Goal: Task Accomplishment & Management: Manage account settings

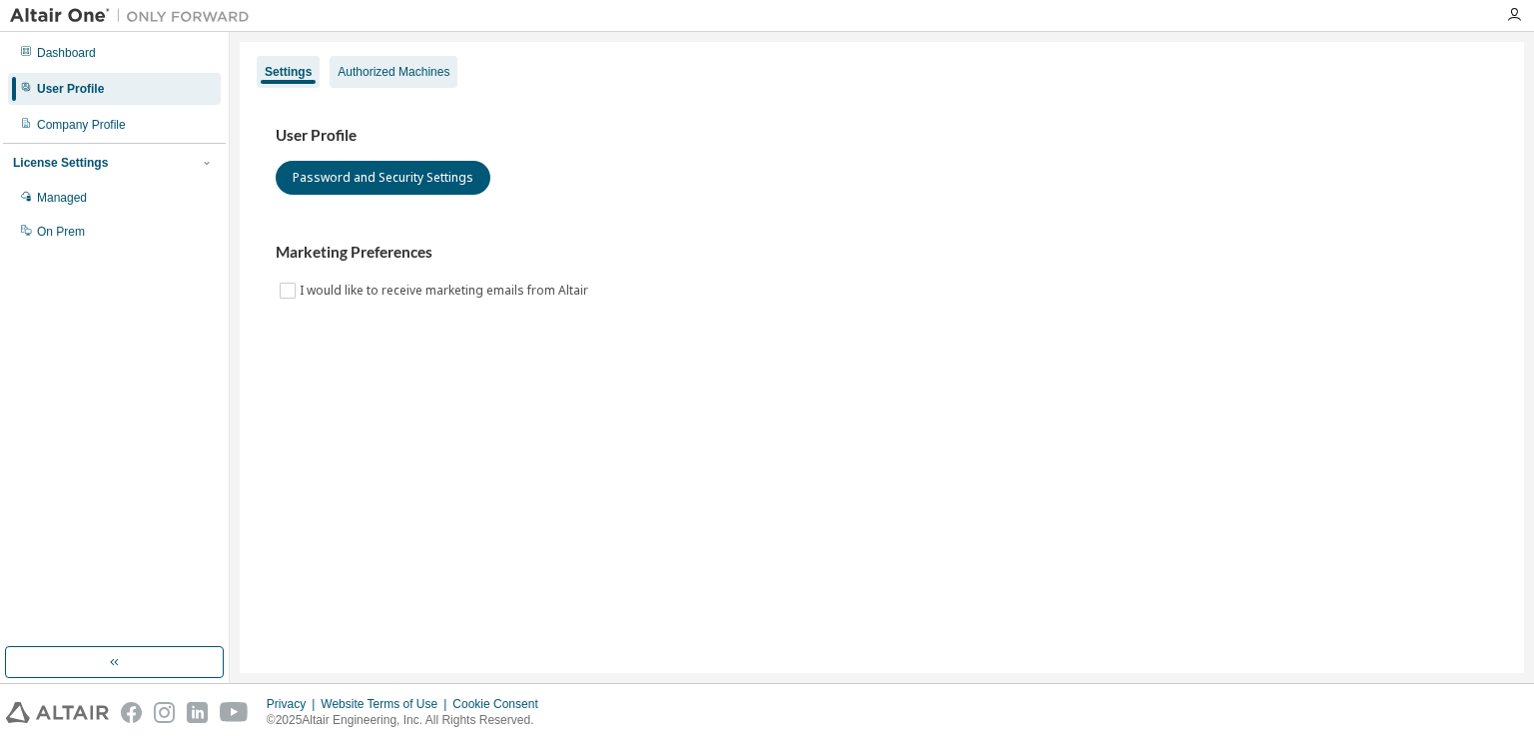
click at [414, 72] on div "Authorized Machines" at bounding box center [394, 72] width 112 height 16
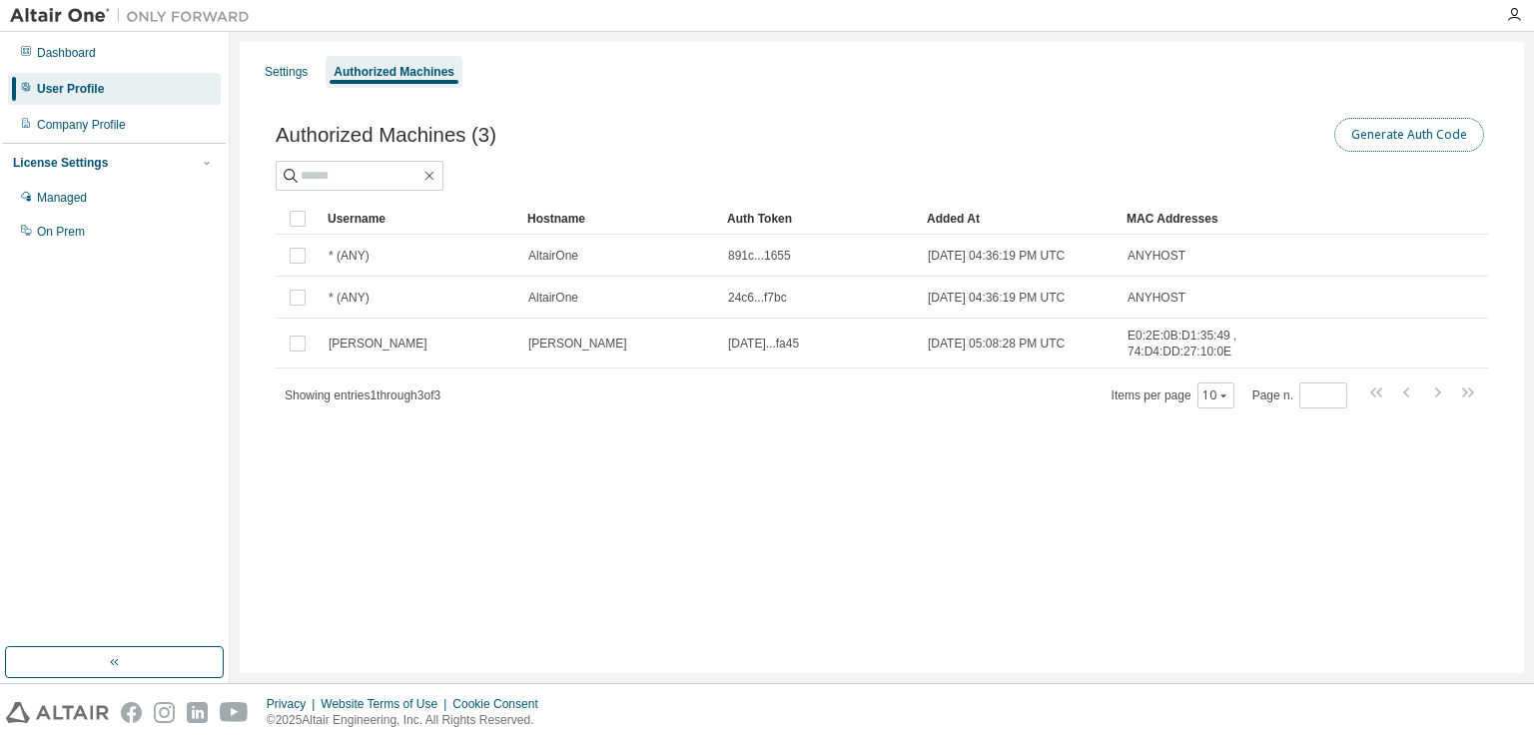
click at [1436, 135] on button "Generate Auth Code" at bounding box center [1409, 135] width 150 height 34
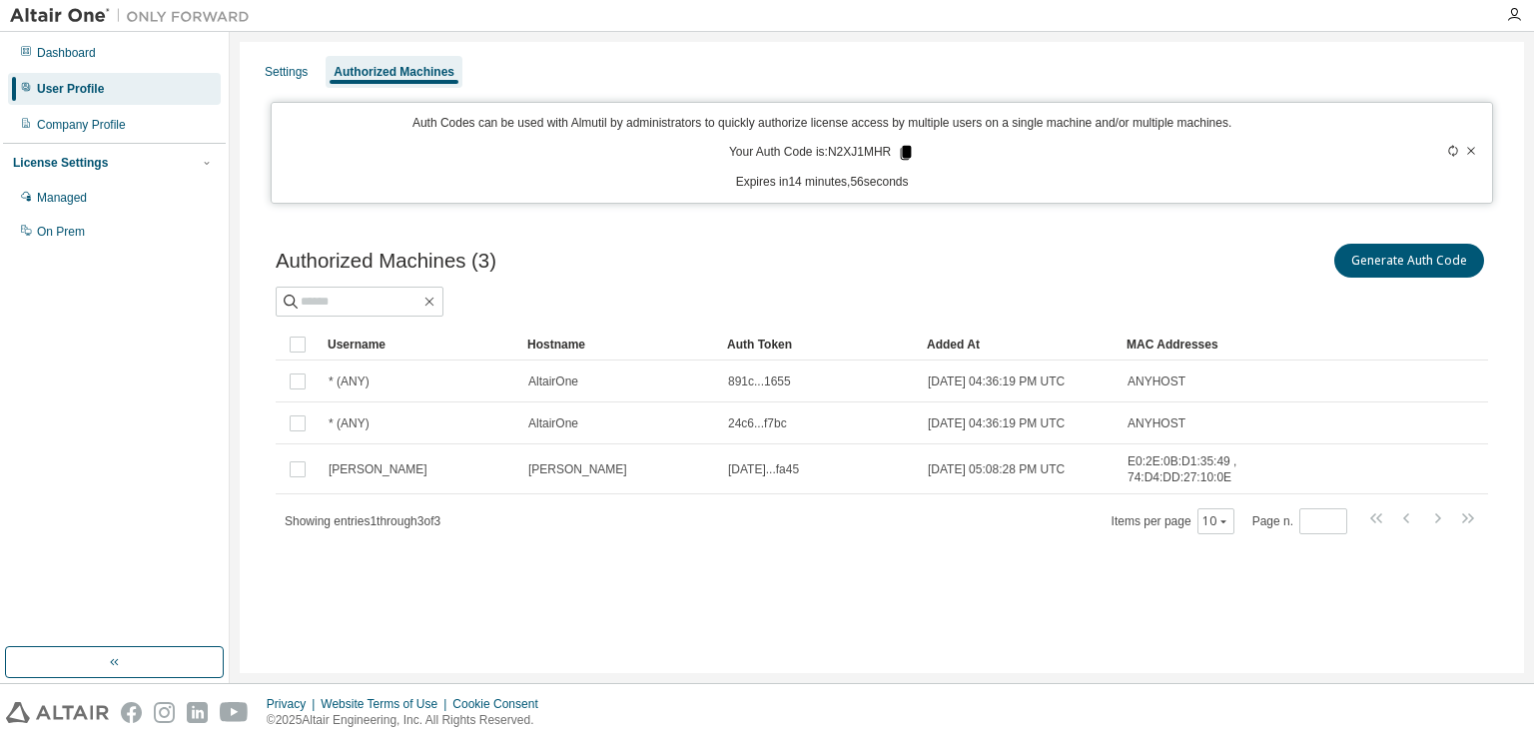
click at [903, 147] on icon at bounding box center [906, 153] width 11 height 14
click at [59, 198] on div "Managed" at bounding box center [62, 198] width 50 height 16
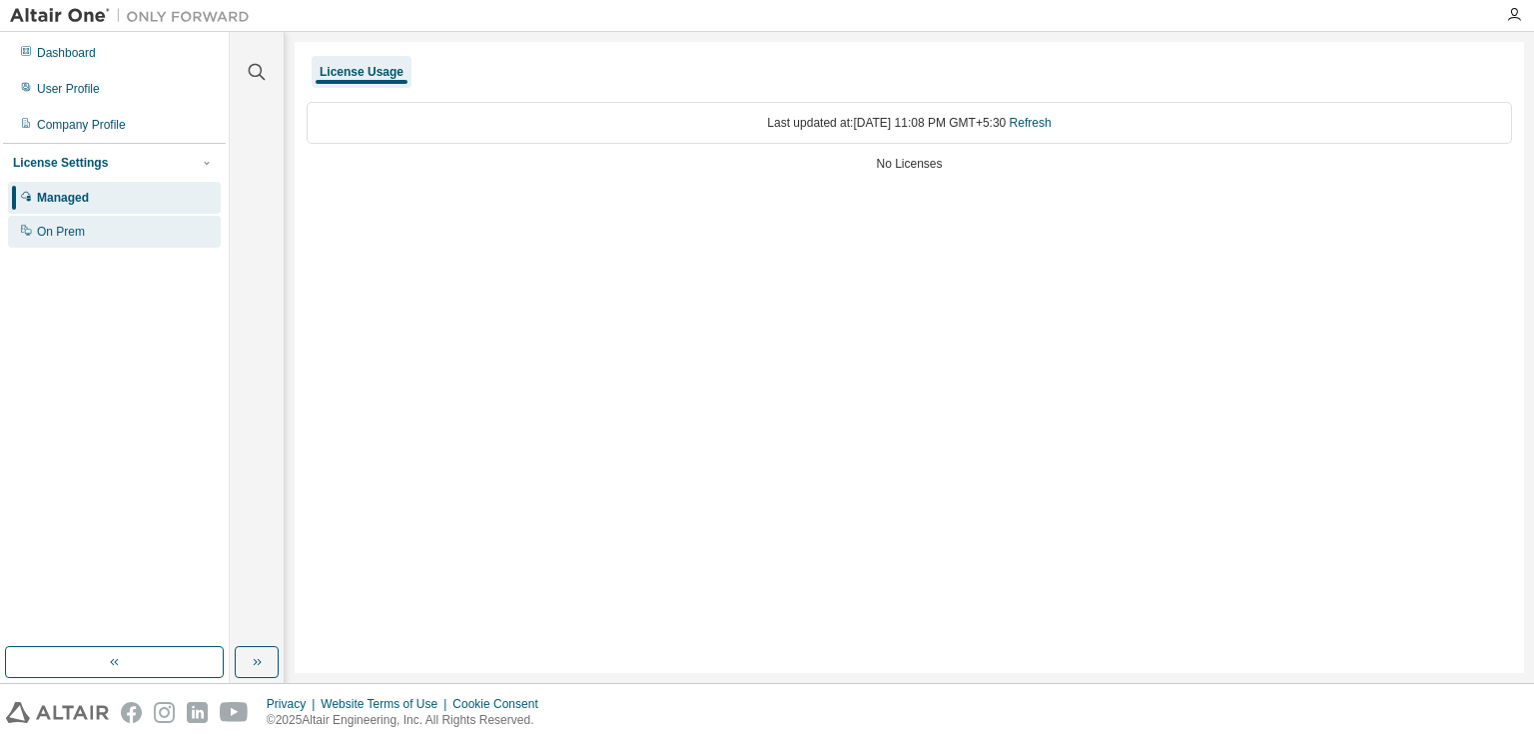
click at [100, 228] on div "On Prem" at bounding box center [114, 232] width 213 height 32
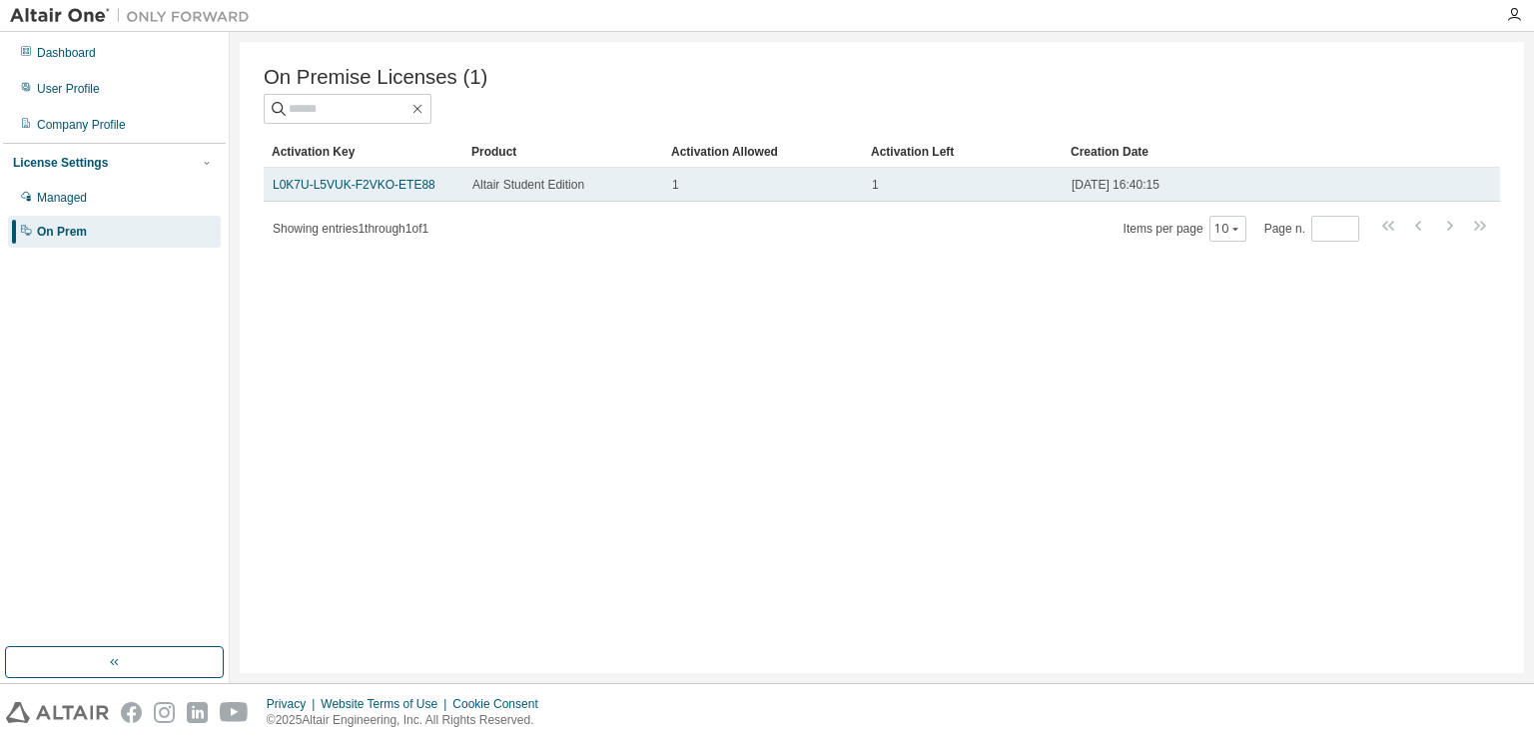
click at [776, 193] on div "1" at bounding box center [763, 185] width 182 height 16
click at [342, 177] on td "L0K7U-L5VUK-F2VKO-ETE88" at bounding box center [364, 185] width 200 height 34
click at [344, 185] on link "L0K7U-L5VUK-F2VKO-ETE88" at bounding box center [354, 185] width 163 height 14
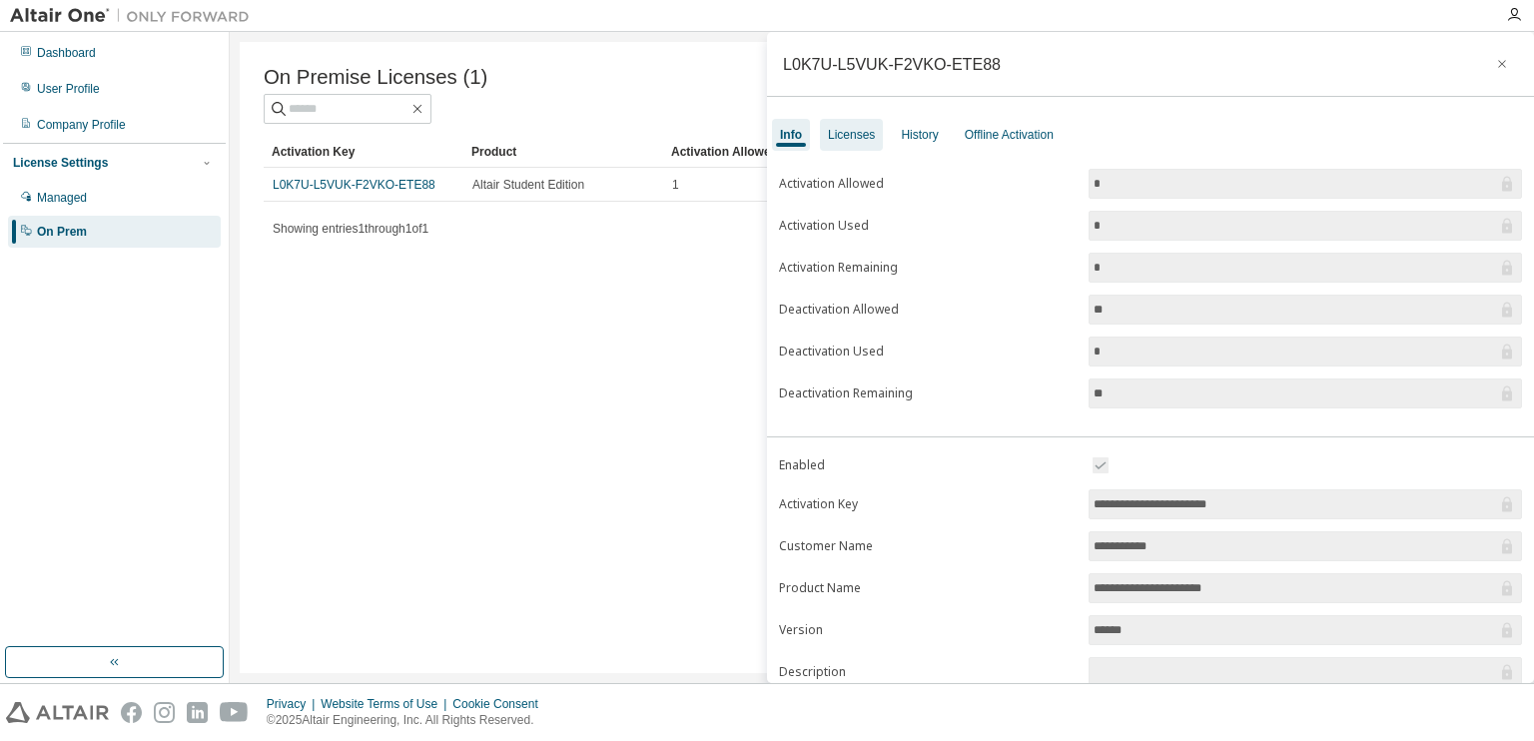
click at [846, 143] on div "Licenses" at bounding box center [851, 135] width 63 height 32
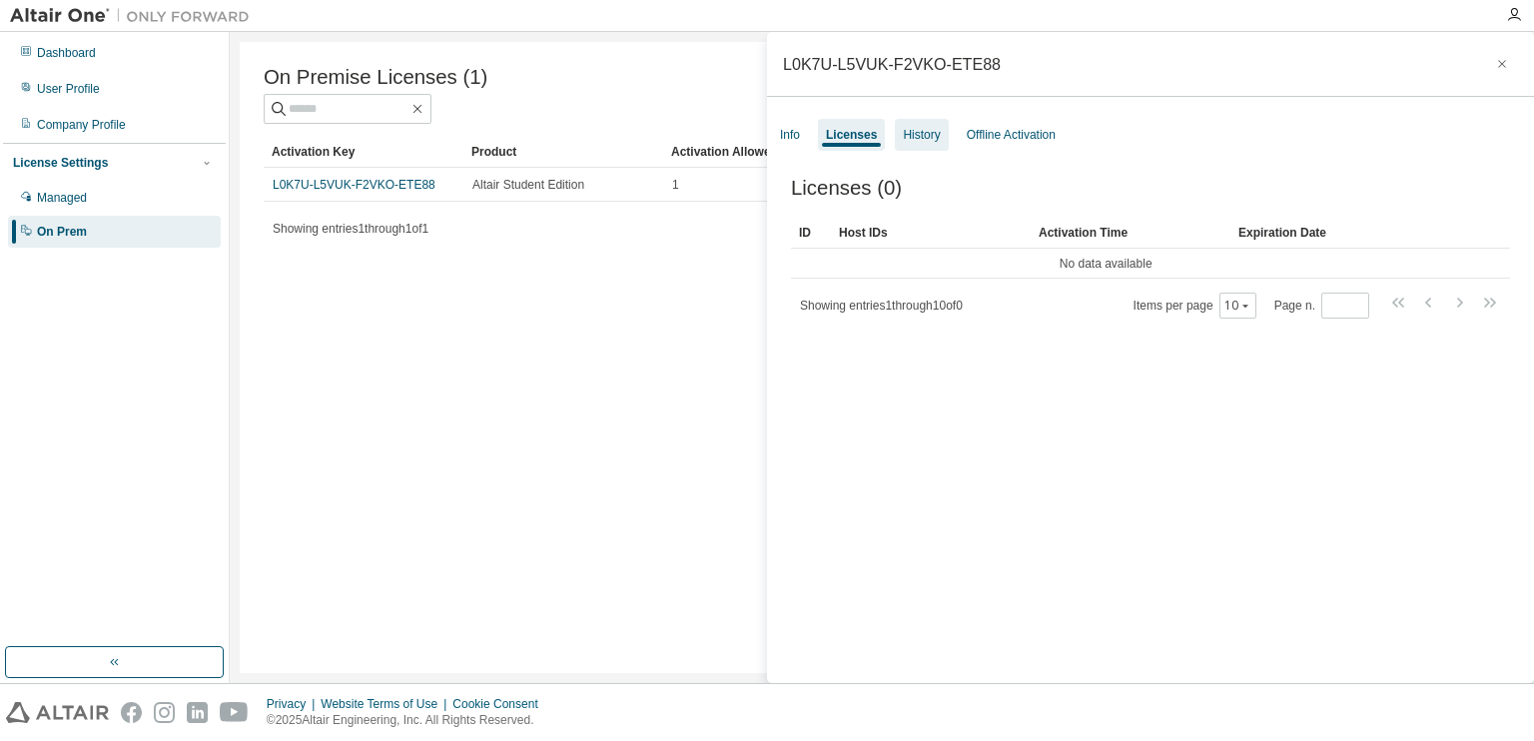
click at [903, 135] on div "History" at bounding box center [921, 135] width 37 height 16
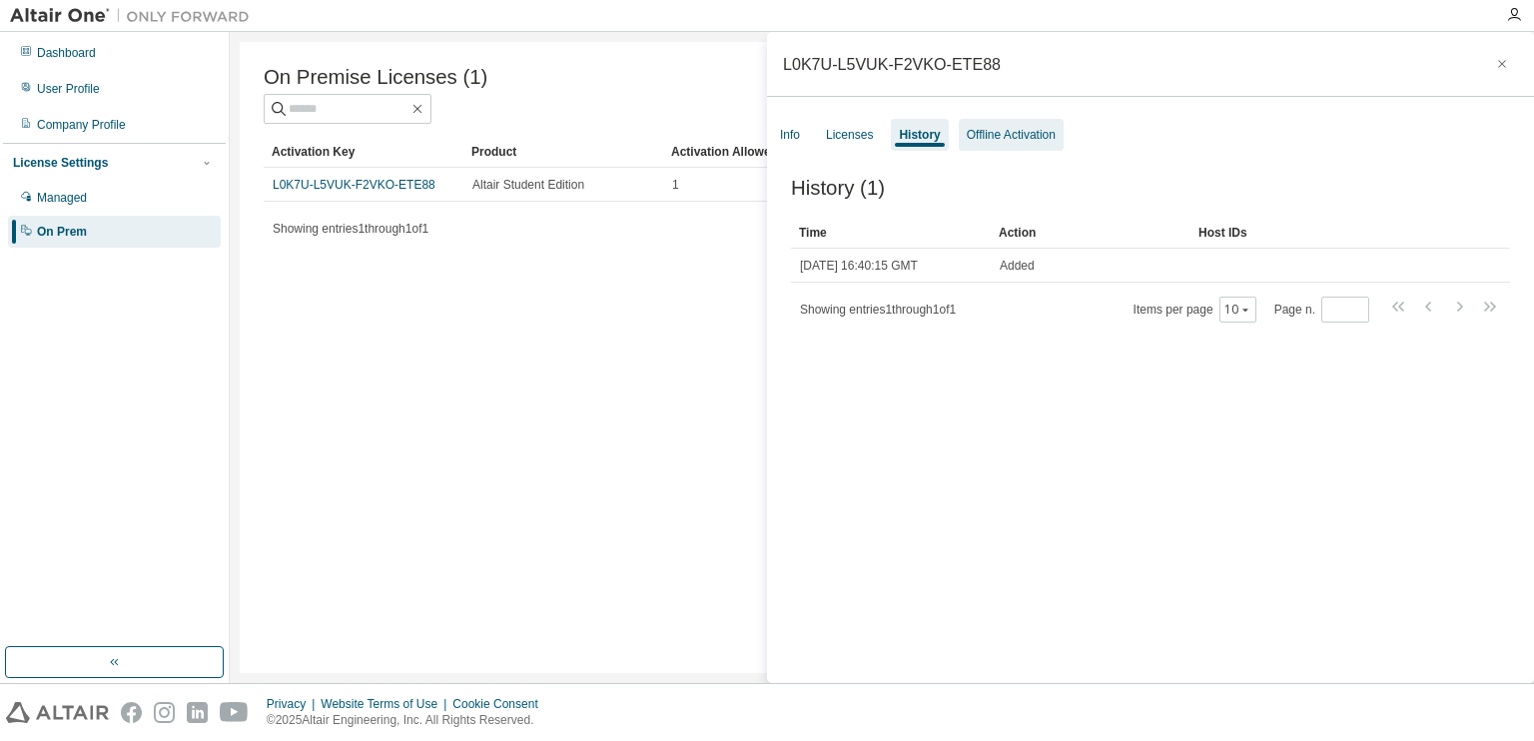
click at [1009, 127] on div "Offline Activation" at bounding box center [1011, 135] width 89 height 16
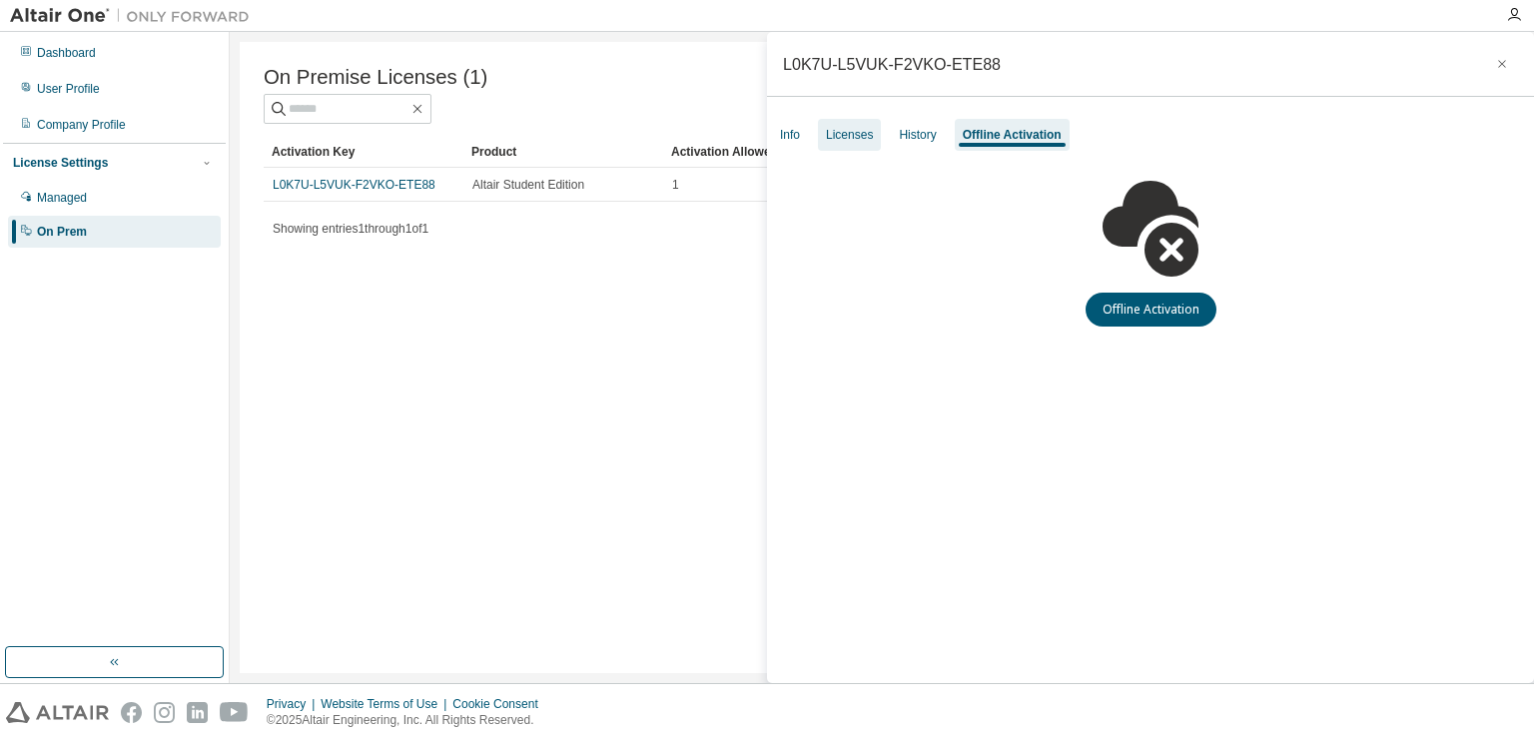
click at [853, 133] on div "Licenses" at bounding box center [849, 135] width 47 height 16
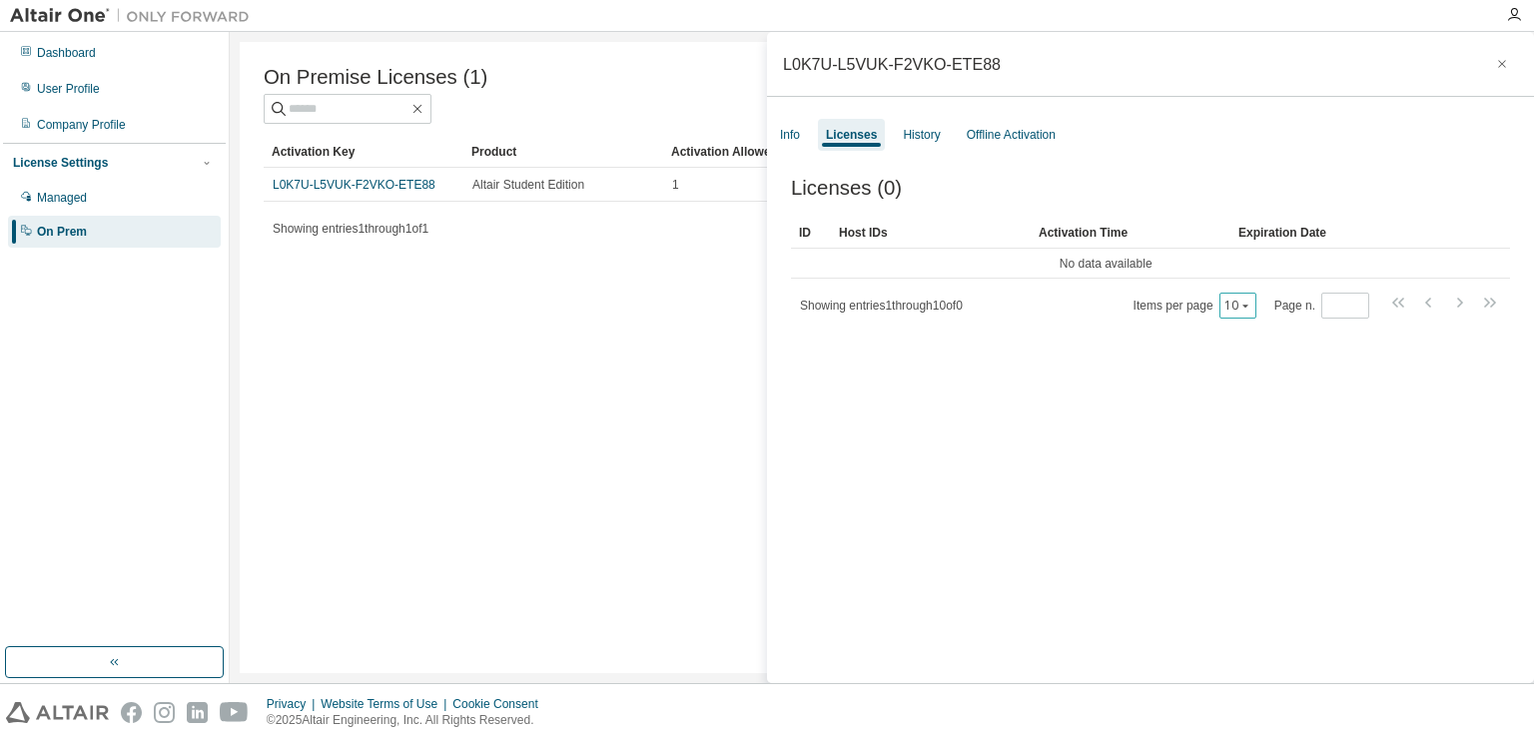
click at [1239, 311] on icon "button" at bounding box center [1245, 306] width 12 height 12
click at [796, 140] on div "Info" at bounding box center [790, 135] width 20 height 16
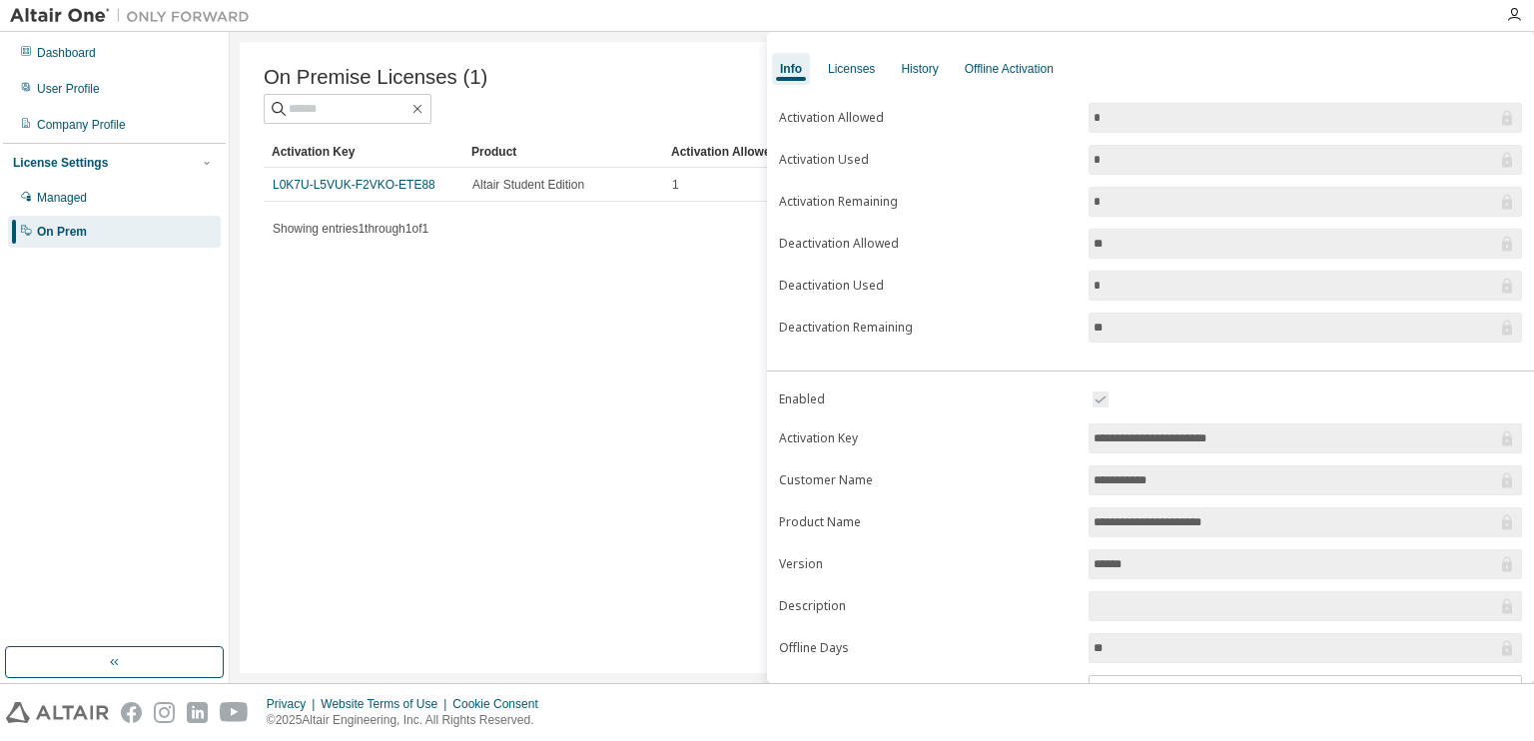
scroll to position [173, 0]
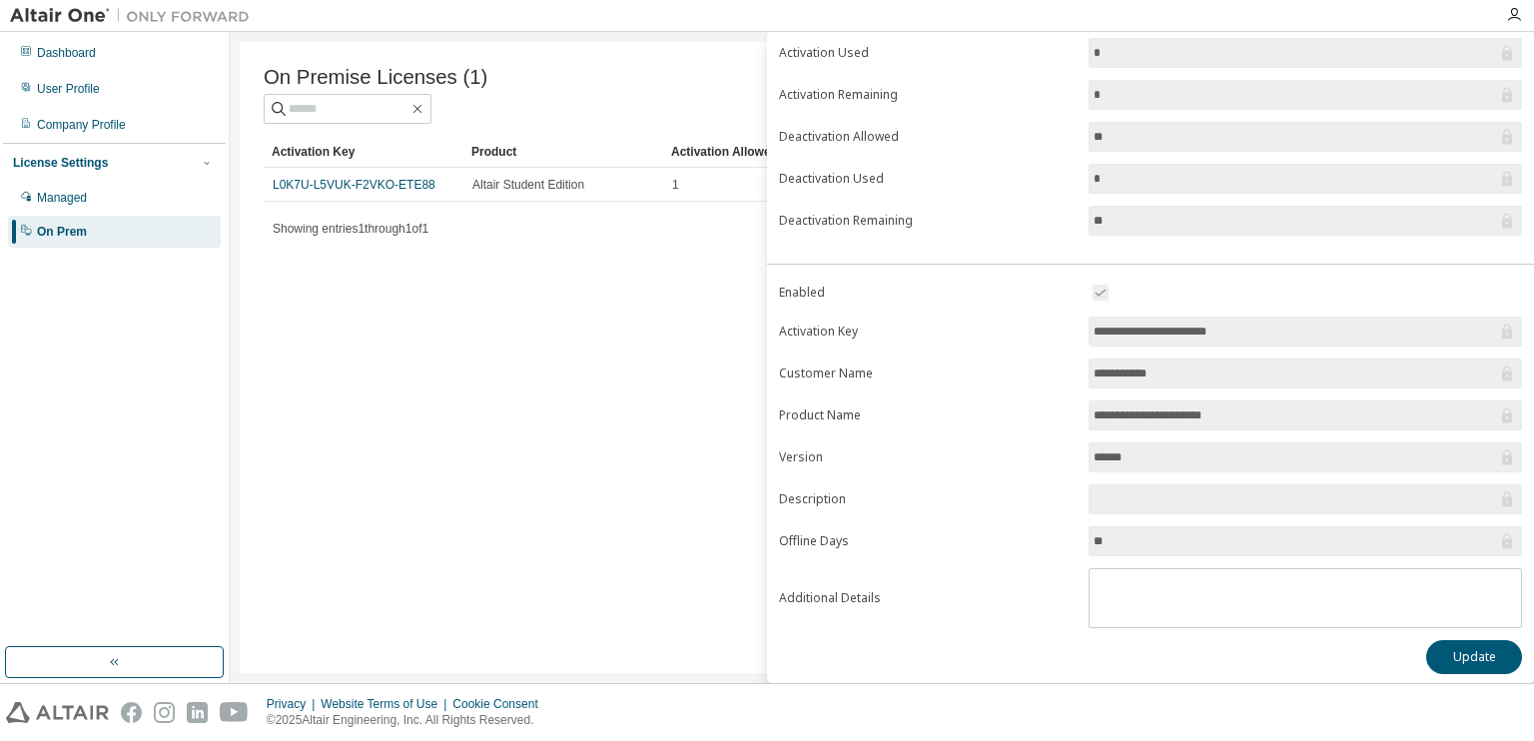
click at [1142, 458] on input "******" at bounding box center [1294, 457] width 403 height 20
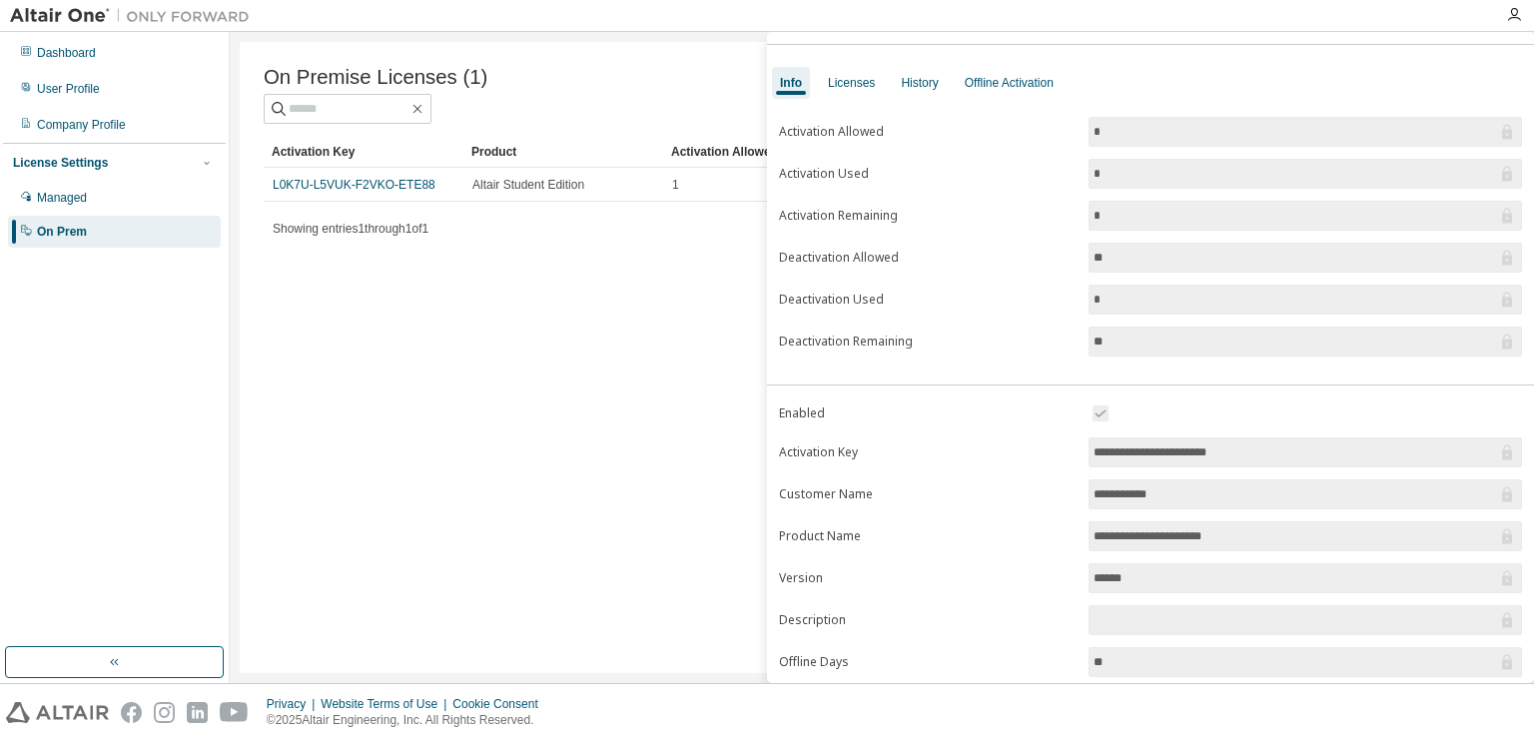
scroll to position [0, 0]
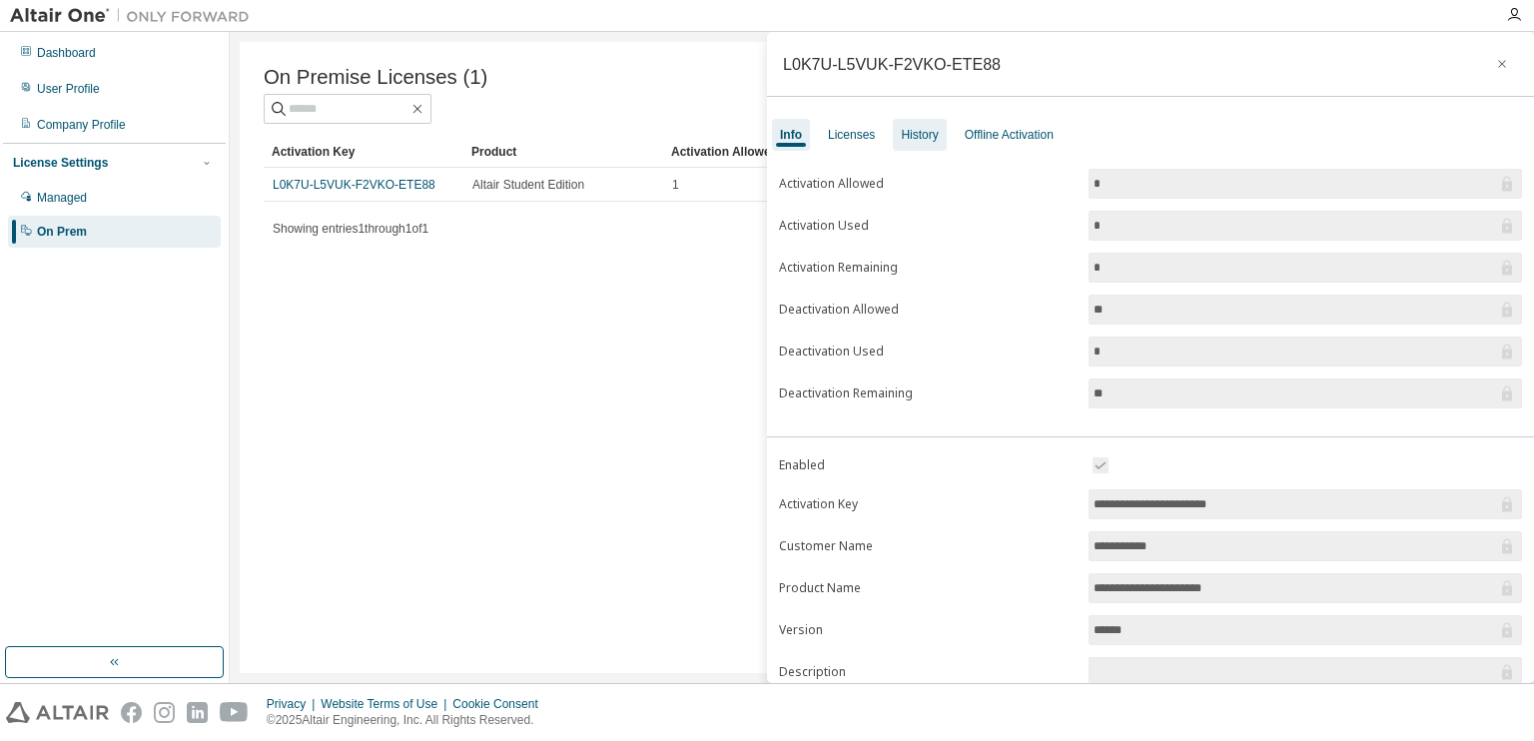
click at [917, 127] on div "History" at bounding box center [919, 135] width 37 height 16
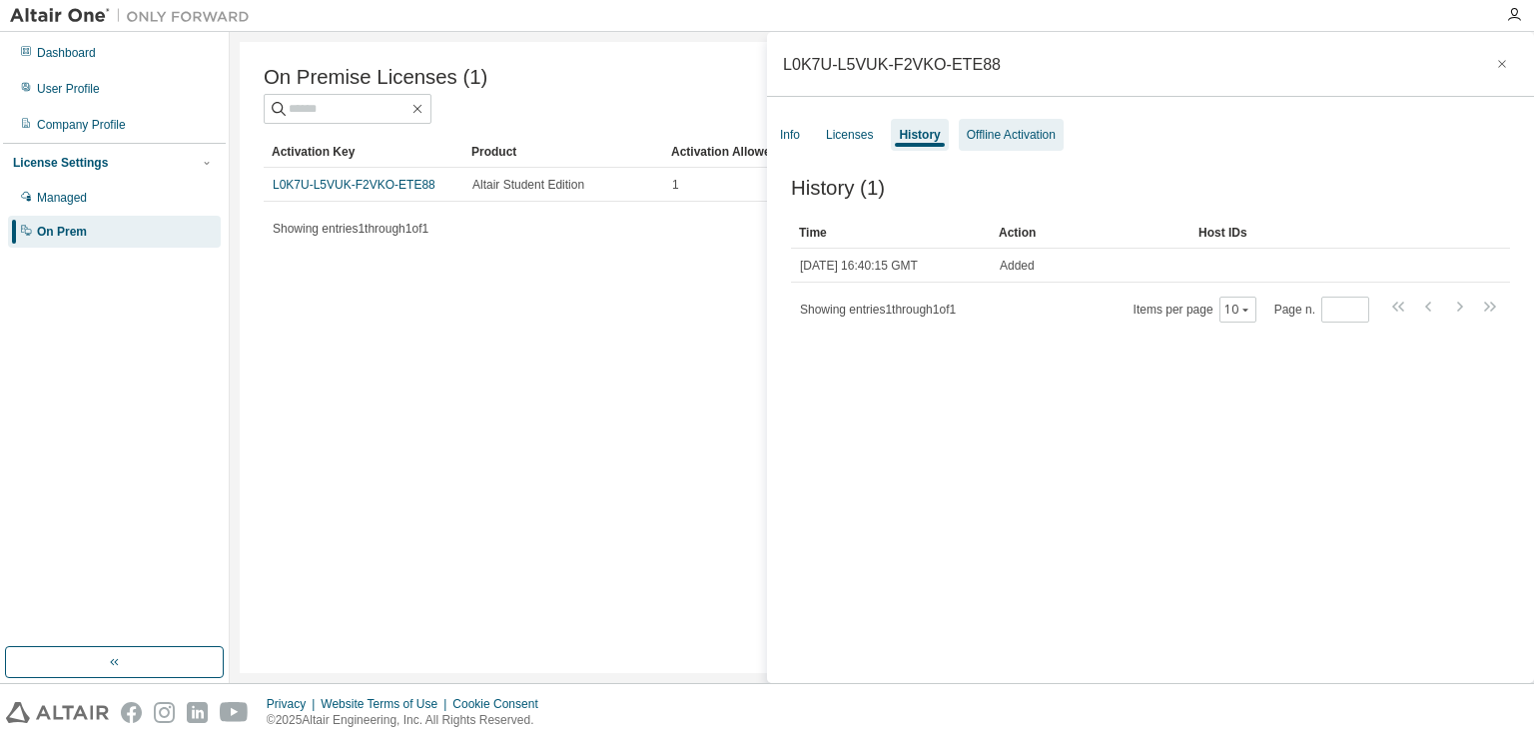
click at [1015, 128] on div "Offline Activation" at bounding box center [1011, 135] width 89 height 16
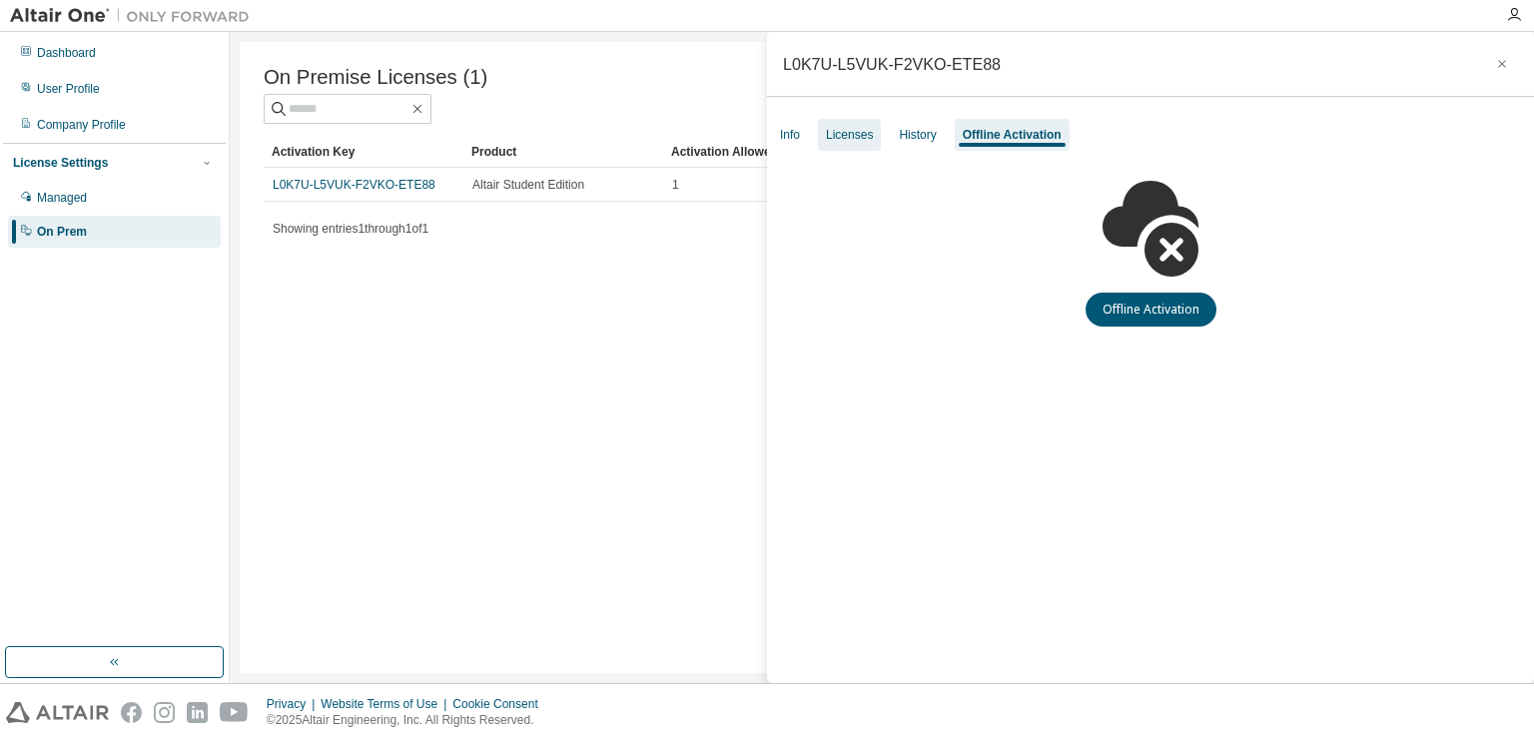
click at [858, 143] on div "Licenses" at bounding box center [849, 135] width 63 height 32
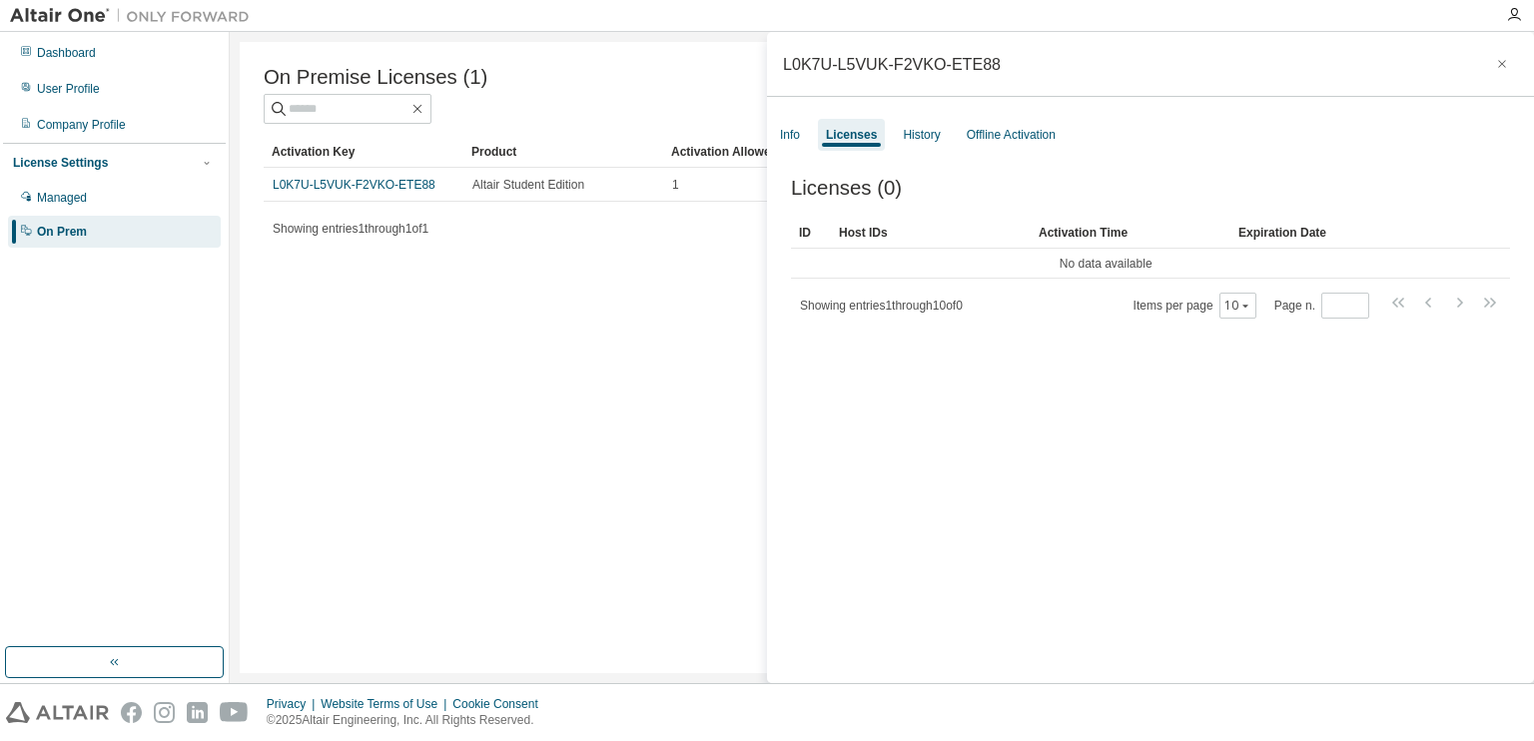
click at [509, 305] on div "On Premise Licenses (1) Clear Load Save Save As Field Operator Value Select fil…" at bounding box center [882, 357] width 1284 height 631
click at [64, 210] on div "Managed" at bounding box center [114, 198] width 213 height 32
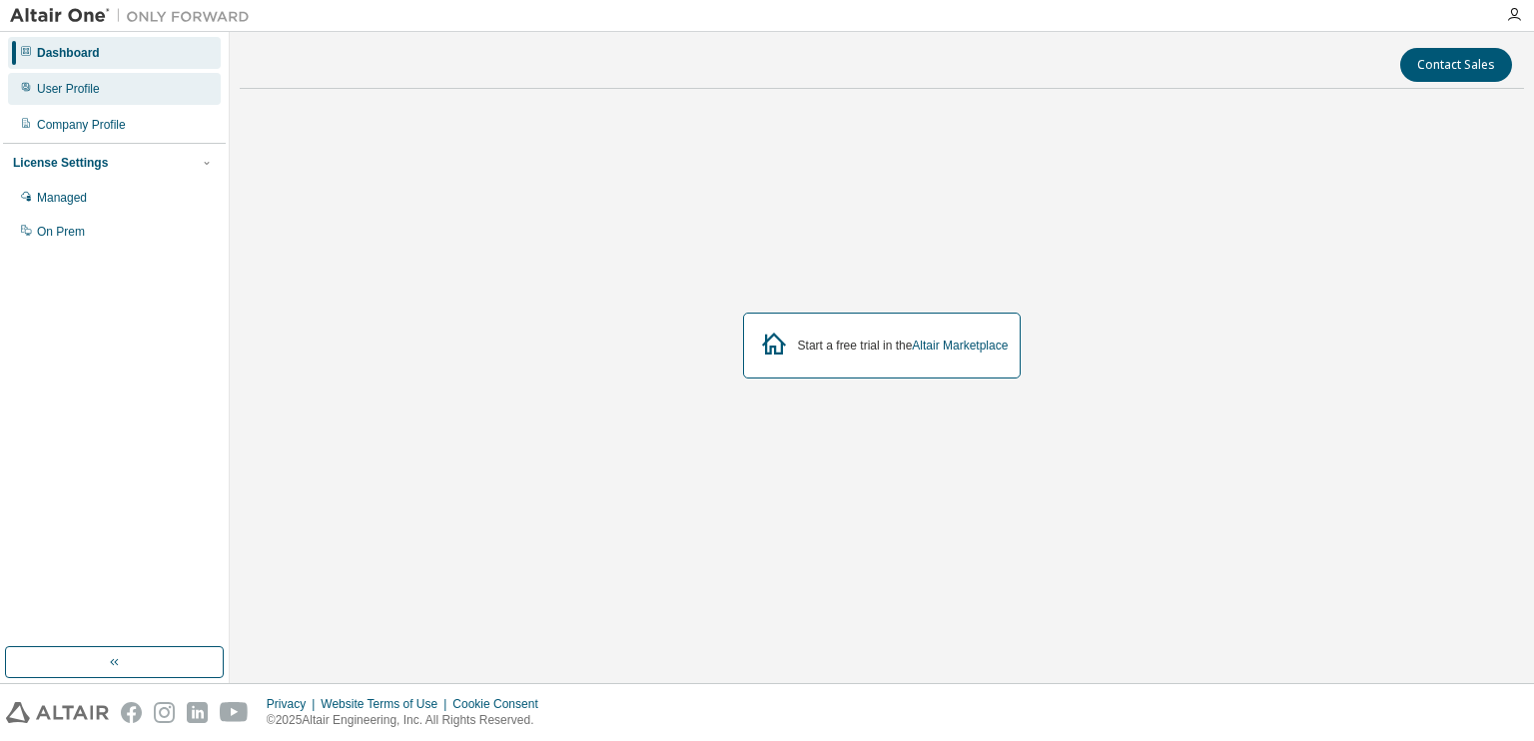
click at [69, 91] on div "User Profile" at bounding box center [68, 89] width 63 height 16
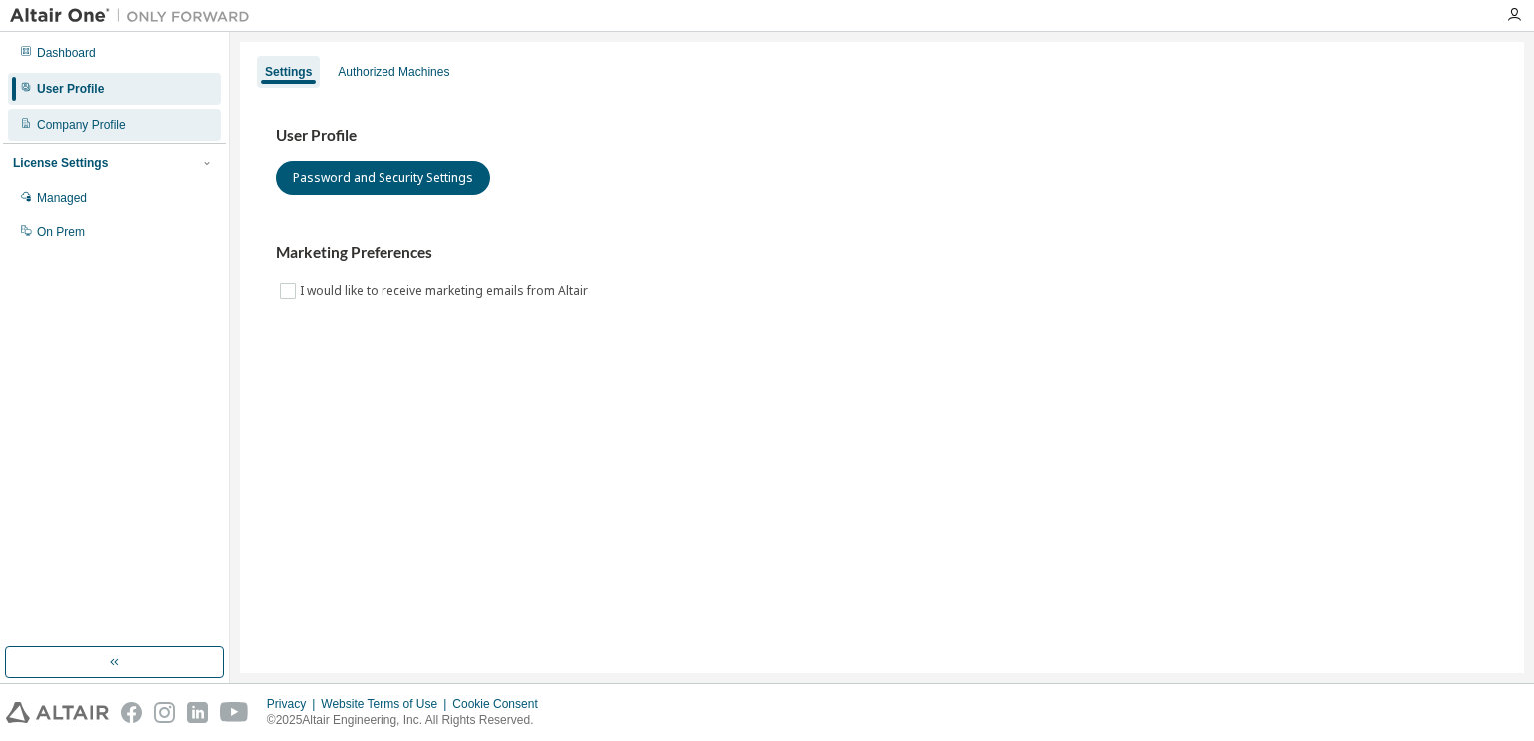
click at [59, 117] on div "Company Profile" at bounding box center [81, 125] width 89 height 16
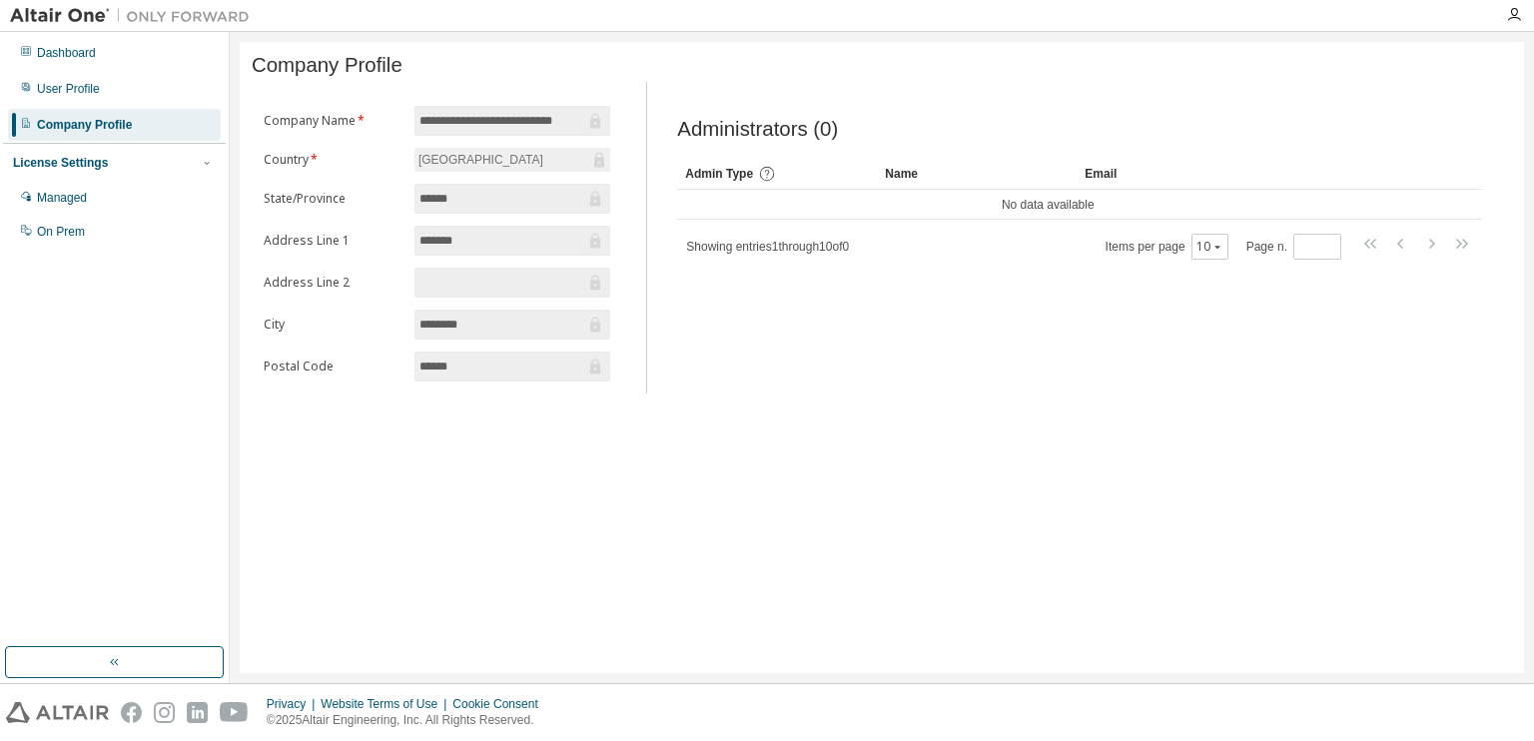
click at [72, 168] on div "License Settings" at bounding box center [60, 163] width 95 height 16
click at [80, 201] on div "Managed" at bounding box center [62, 198] width 50 height 16
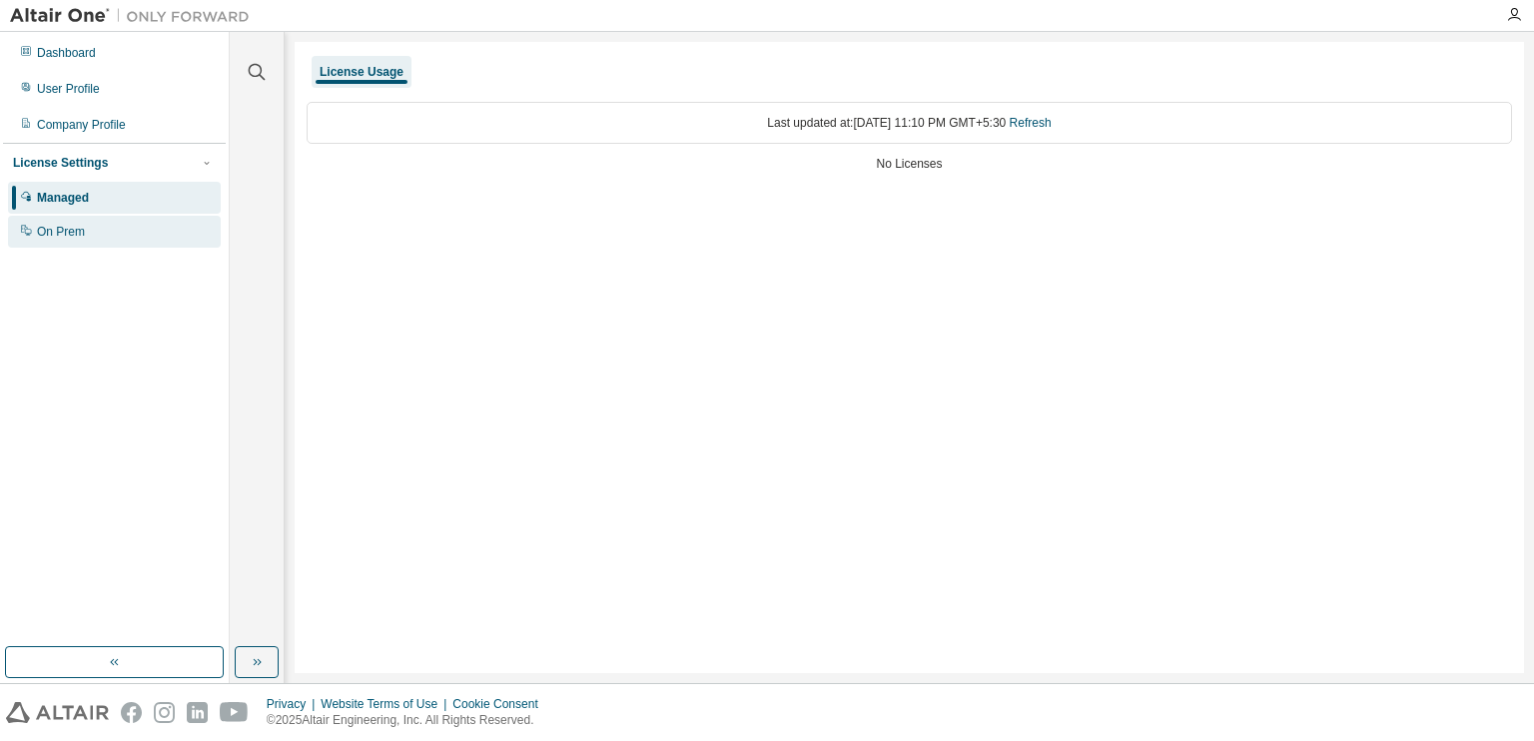
click at [89, 227] on div "On Prem" at bounding box center [114, 232] width 213 height 32
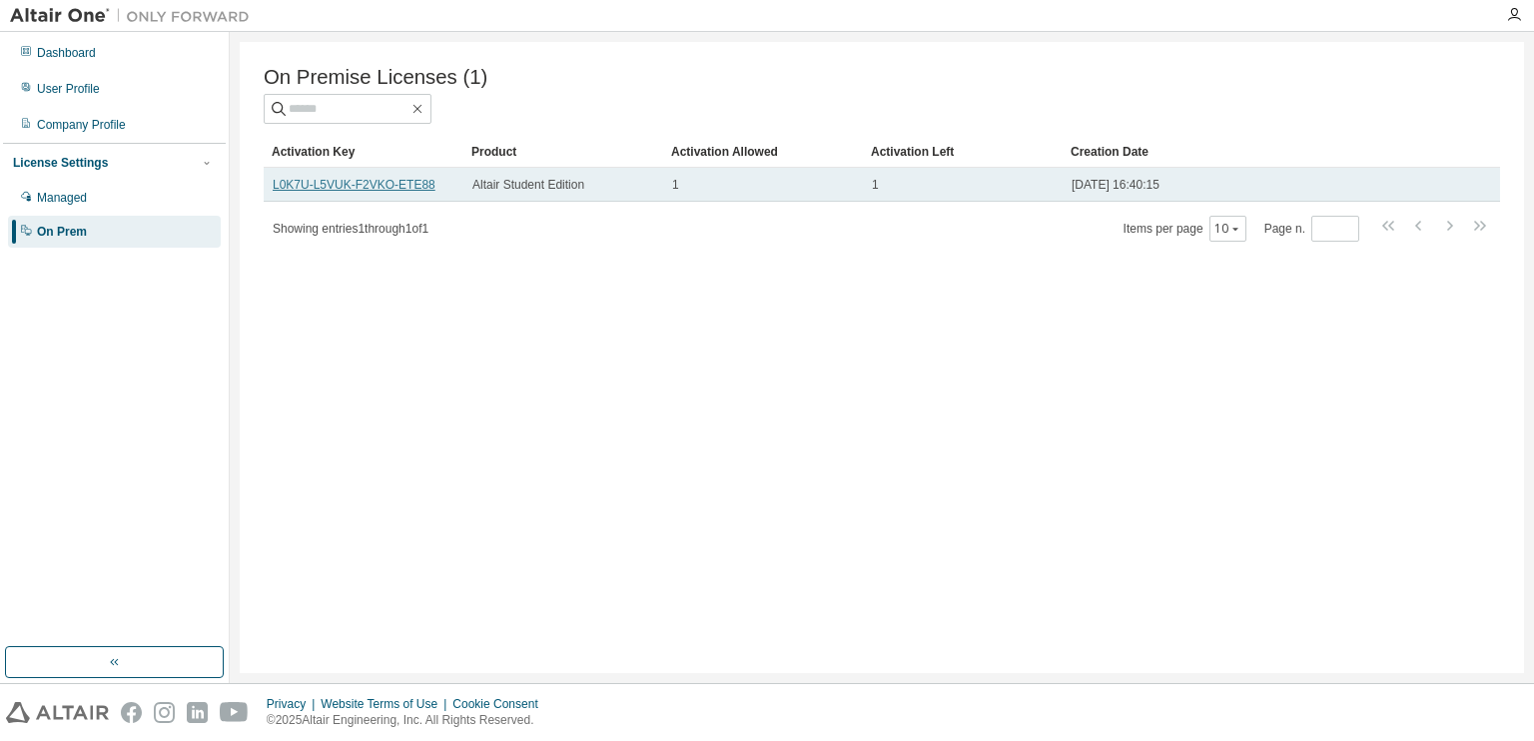
click at [363, 191] on link "L0K7U-L5VUK-F2VKO-ETE88" at bounding box center [354, 185] width 163 height 14
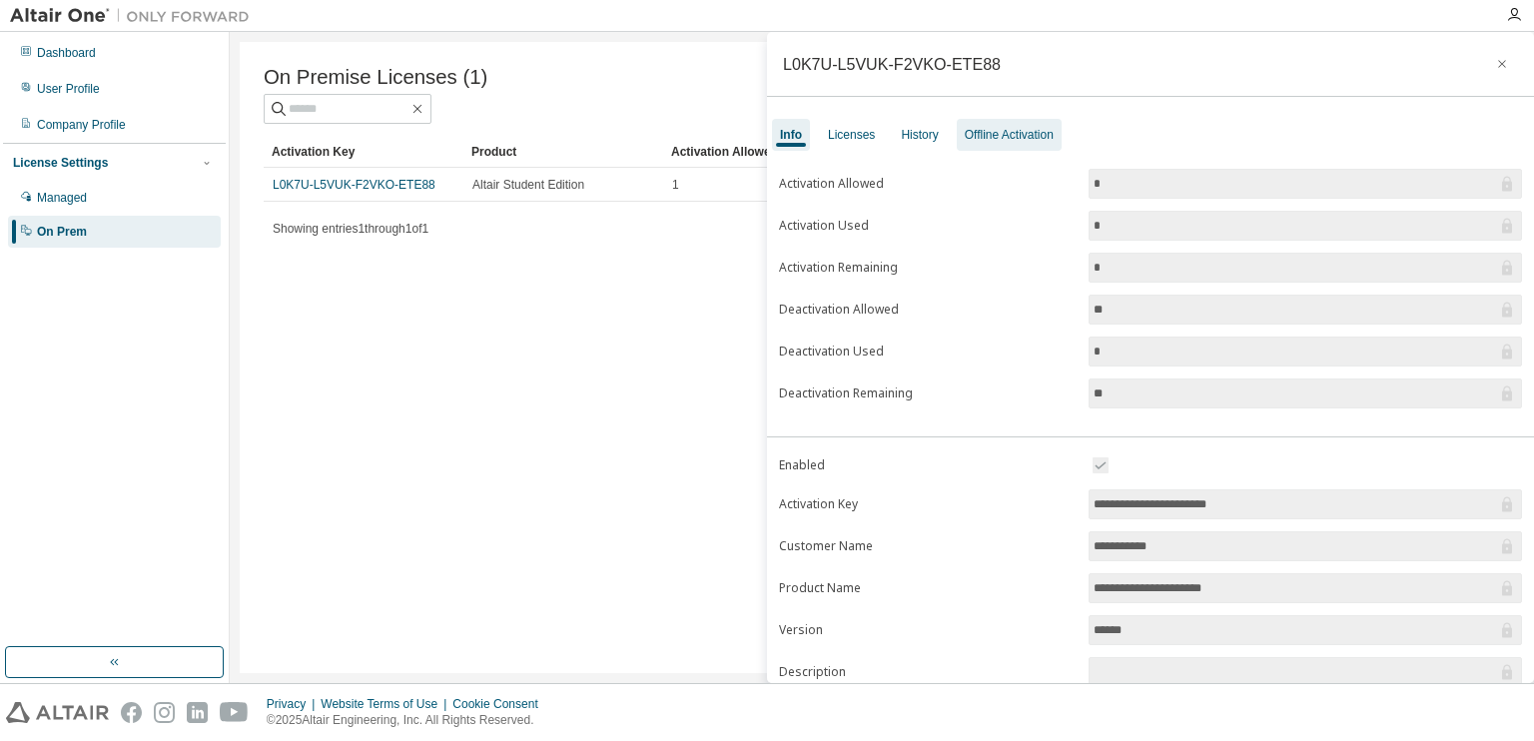
click at [989, 130] on div "Offline Activation" at bounding box center [1009, 135] width 89 height 16
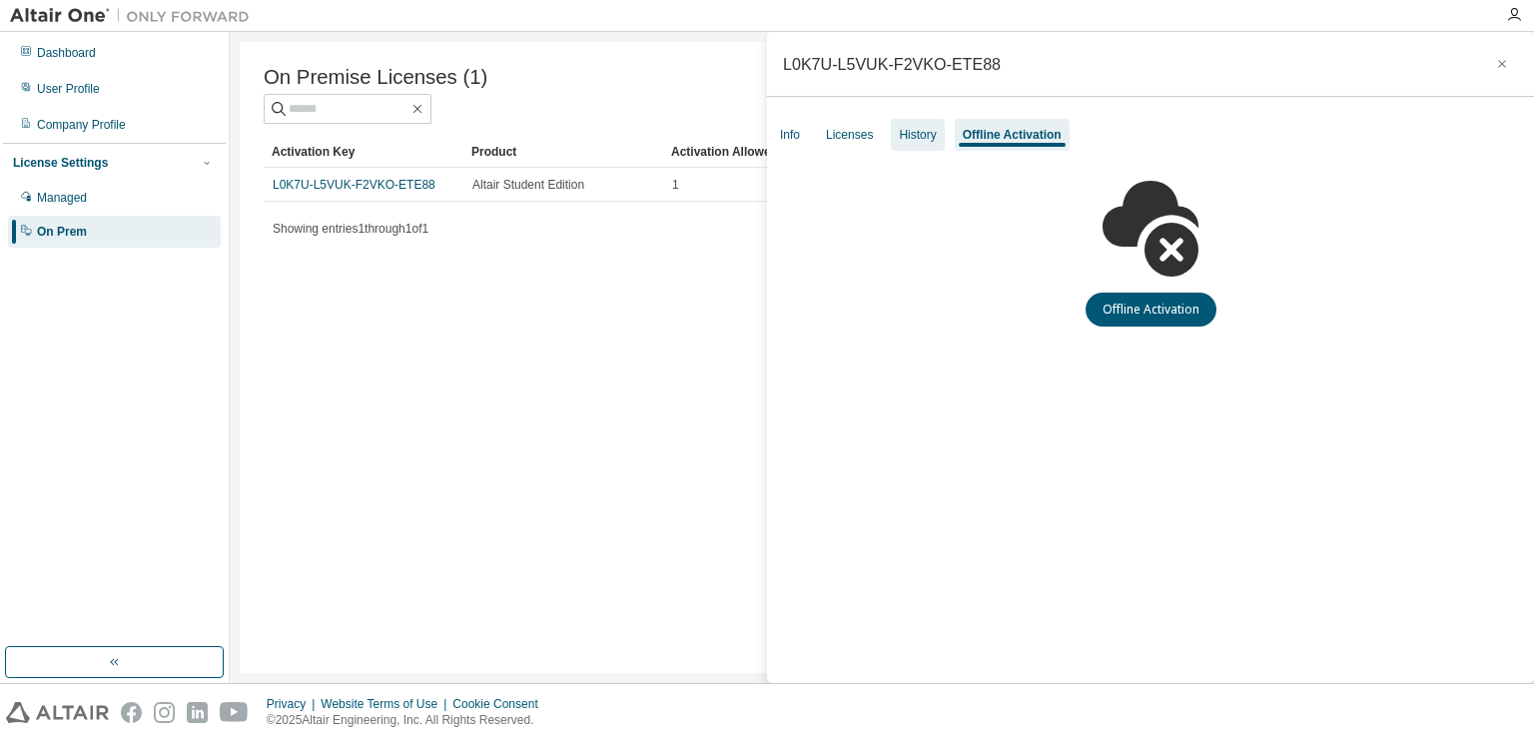
click at [934, 138] on div "History" at bounding box center [917, 135] width 53 height 32
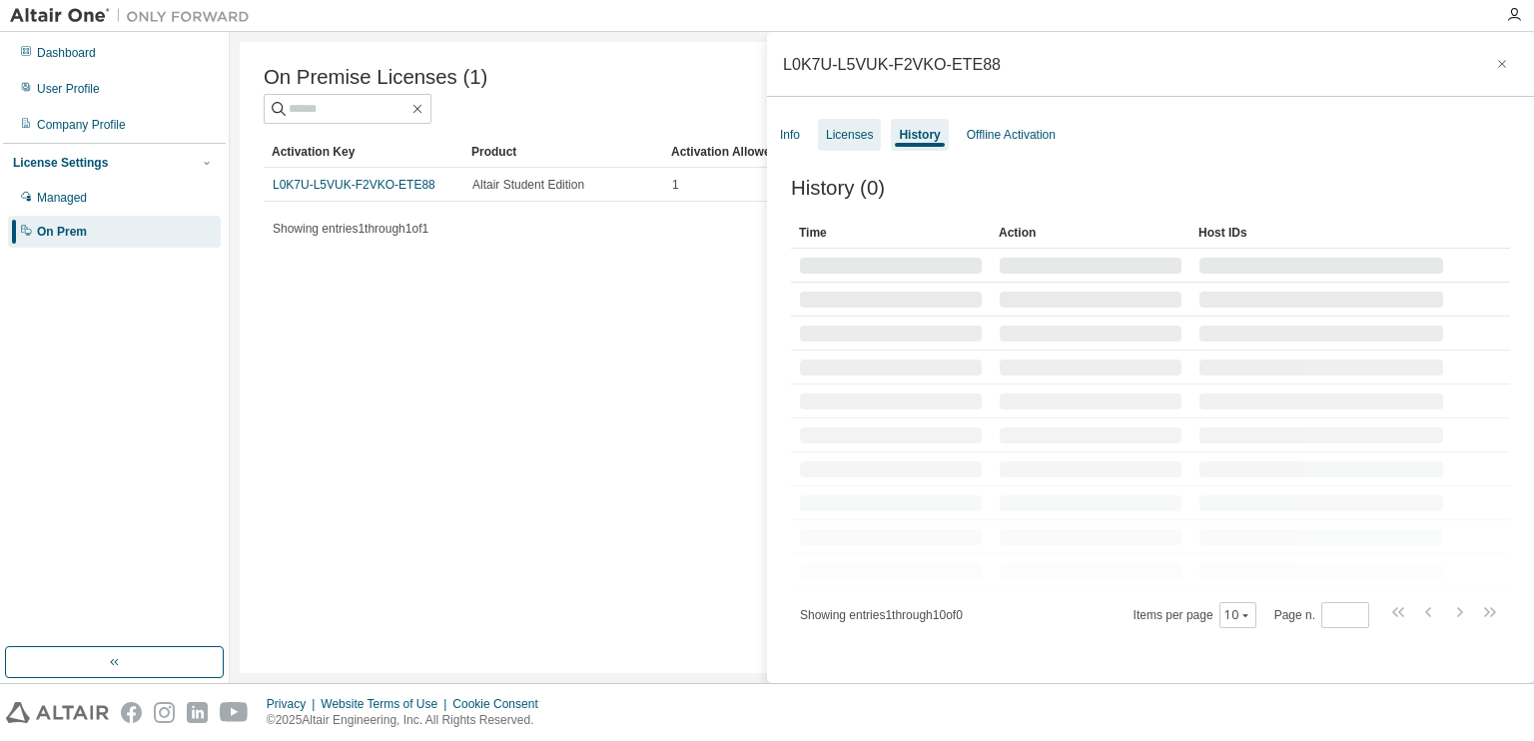
click at [831, 139] on div "Licenses" at bounding box center [849, 135] width 47 height 16
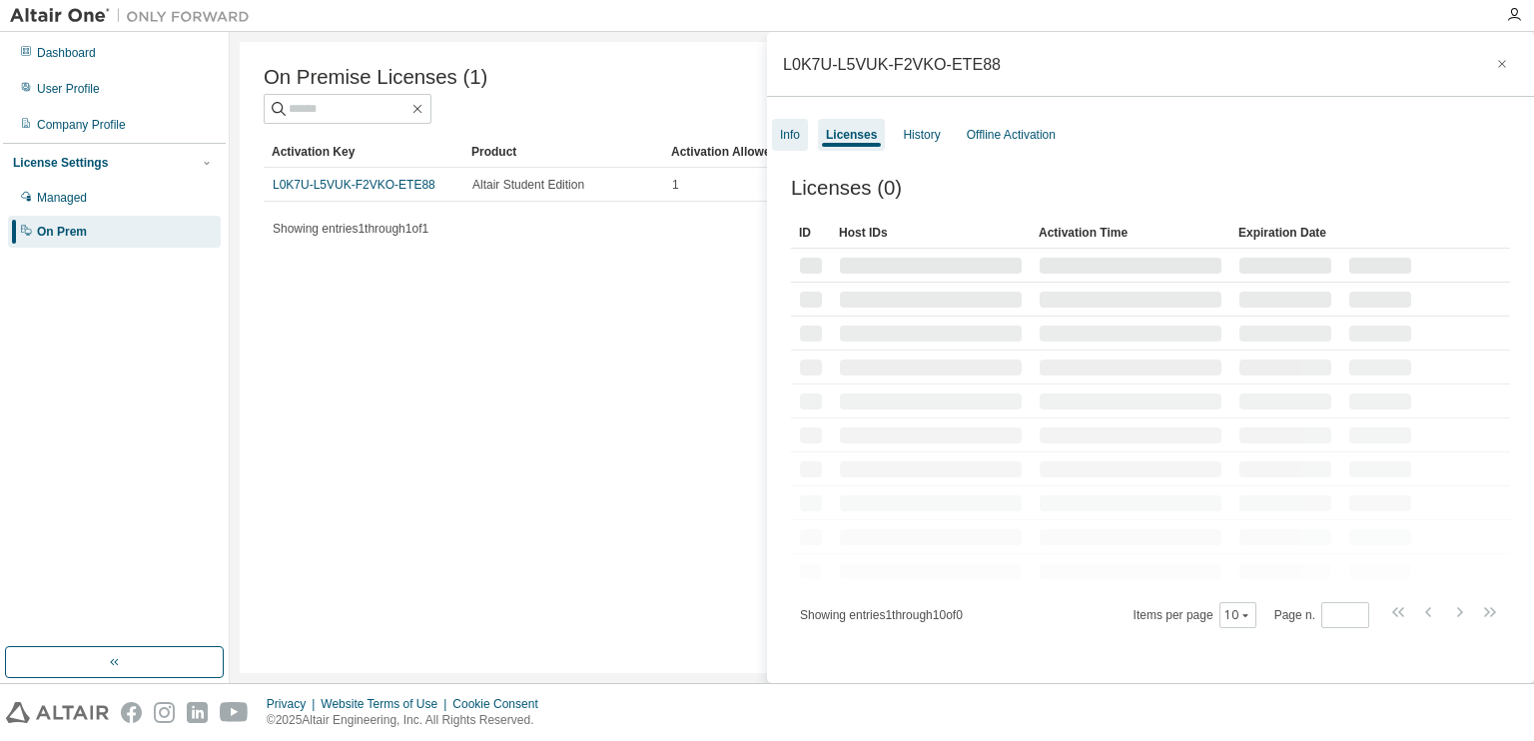
click at [783, 135] on div "Info" at bounding box center [790, 135] width 20 height 16
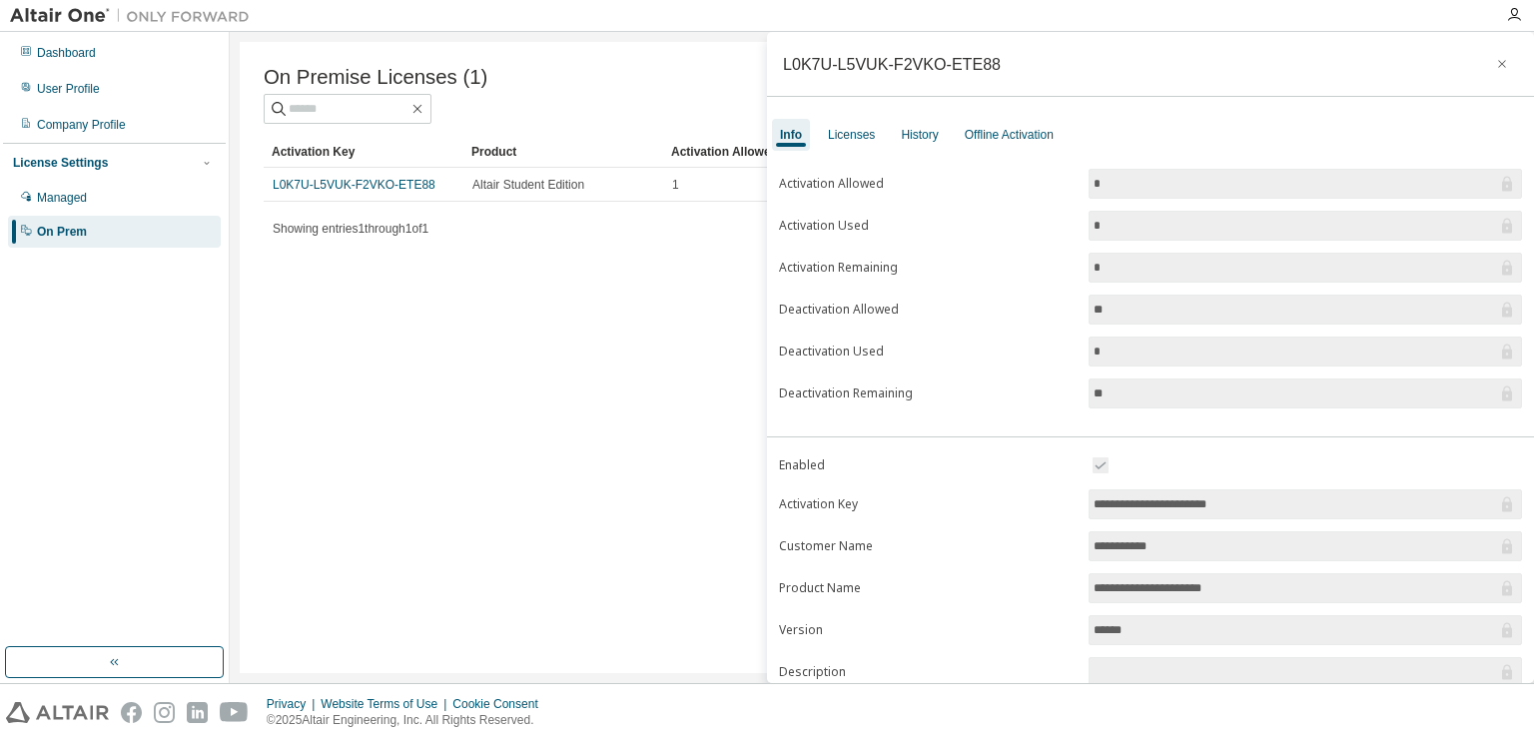
click at [652, 275] on div "On Premise Licenses (1) Clear Load Save Save As Field Operator Value Select fil…" at bounding box center [882, 357] width 1284 height 631
click at [1495, 59] on icon "button" at bounding box center [1502, 64] width 14 height 16
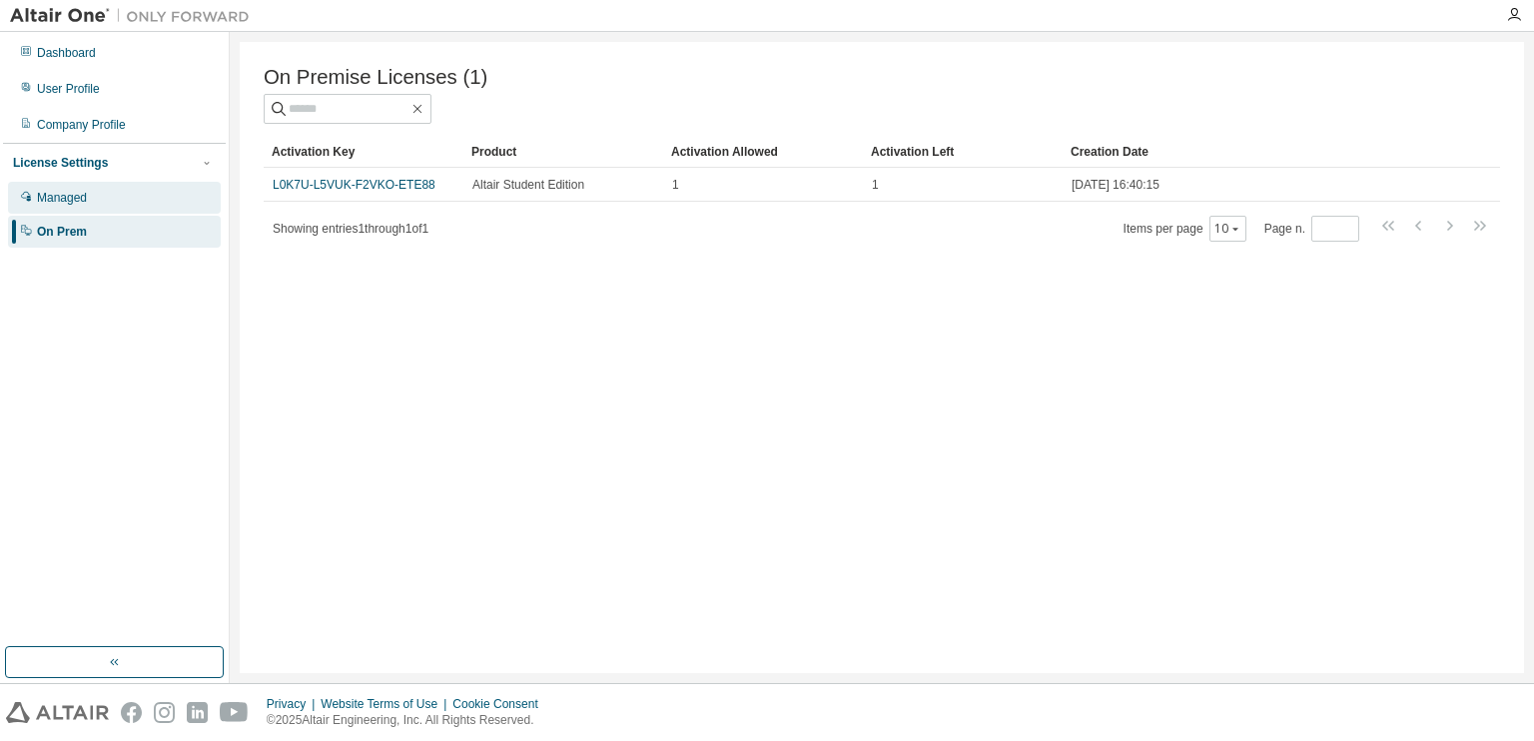
click at [120, 202] on div "Managed" at bounding box center [114, 198] width 213 height 32
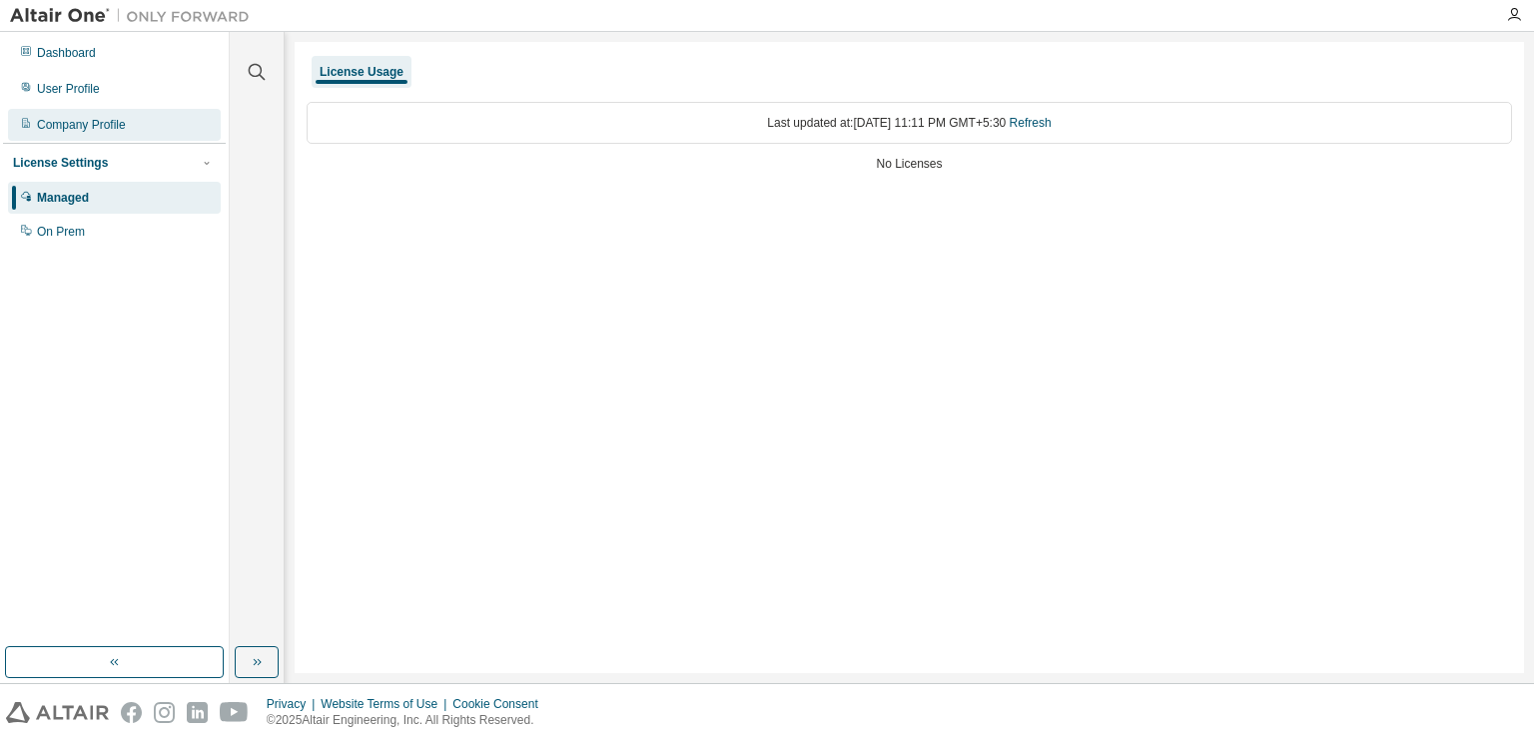
click at [120, 125] on div "Company Profile" at bounding box center [81, 125] width 89 height 16
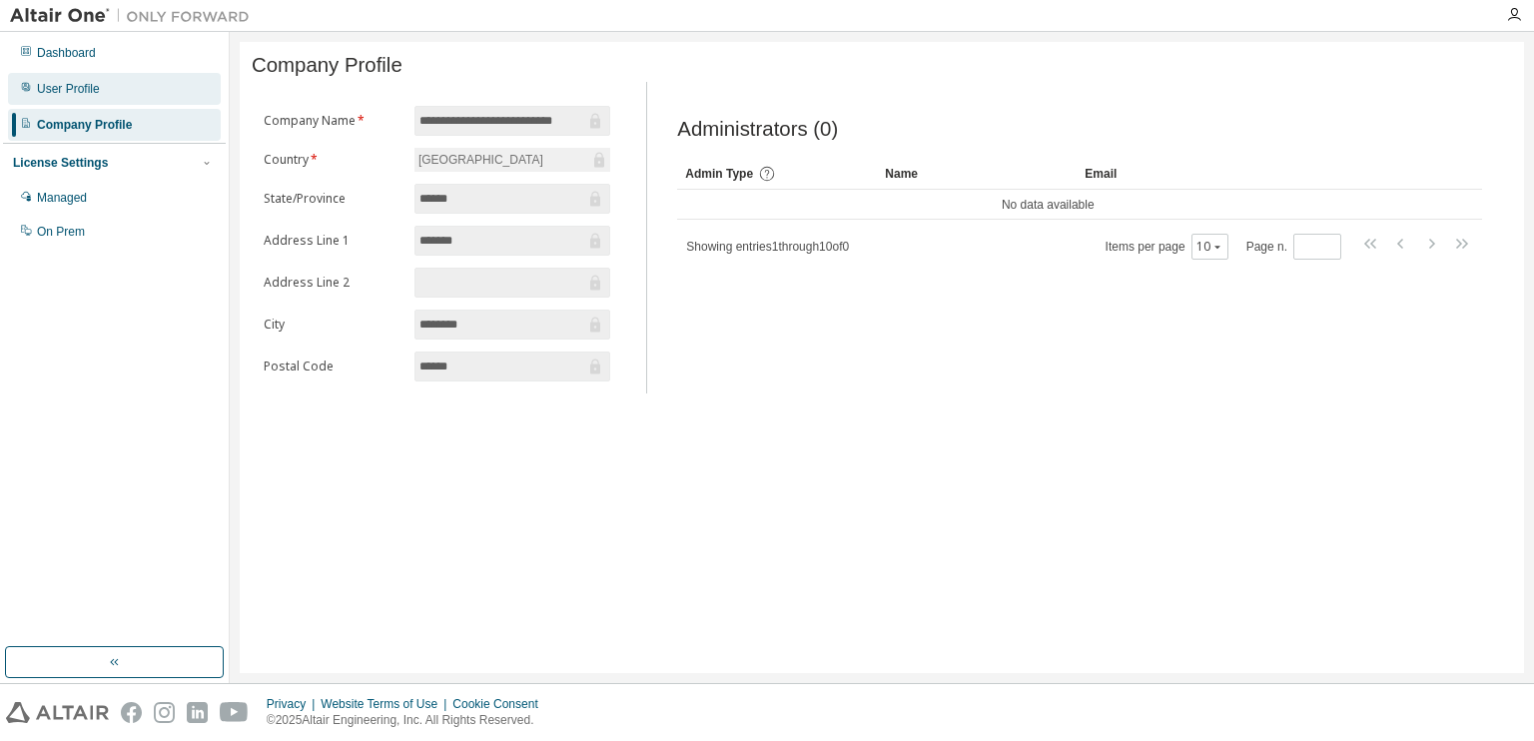
click at [113, 88] on div "User Profile" at bounding box center [114, 89] width 213 height 32
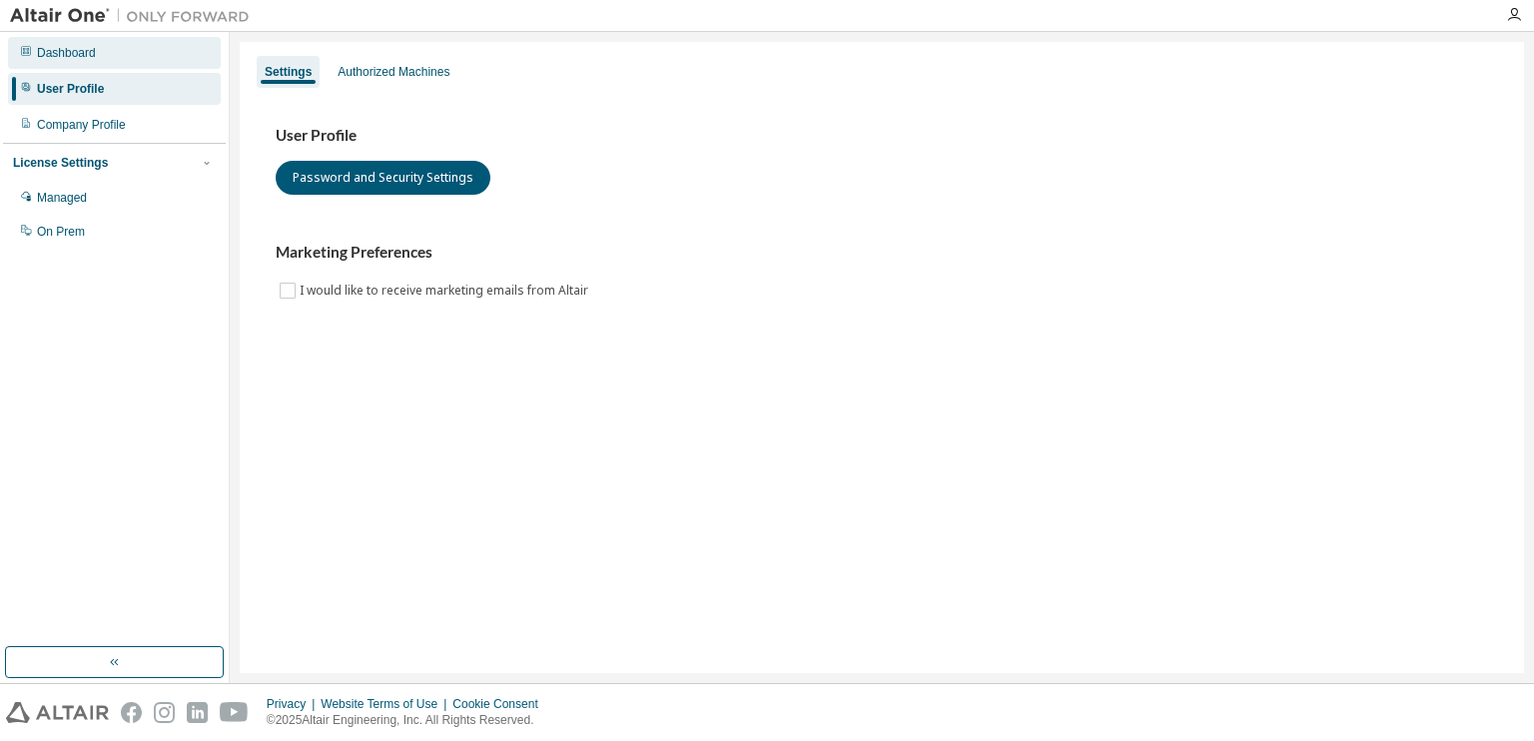
click at [110, 61] on div "Dashboard" at bounding box center [114, 53] width 213 height 32
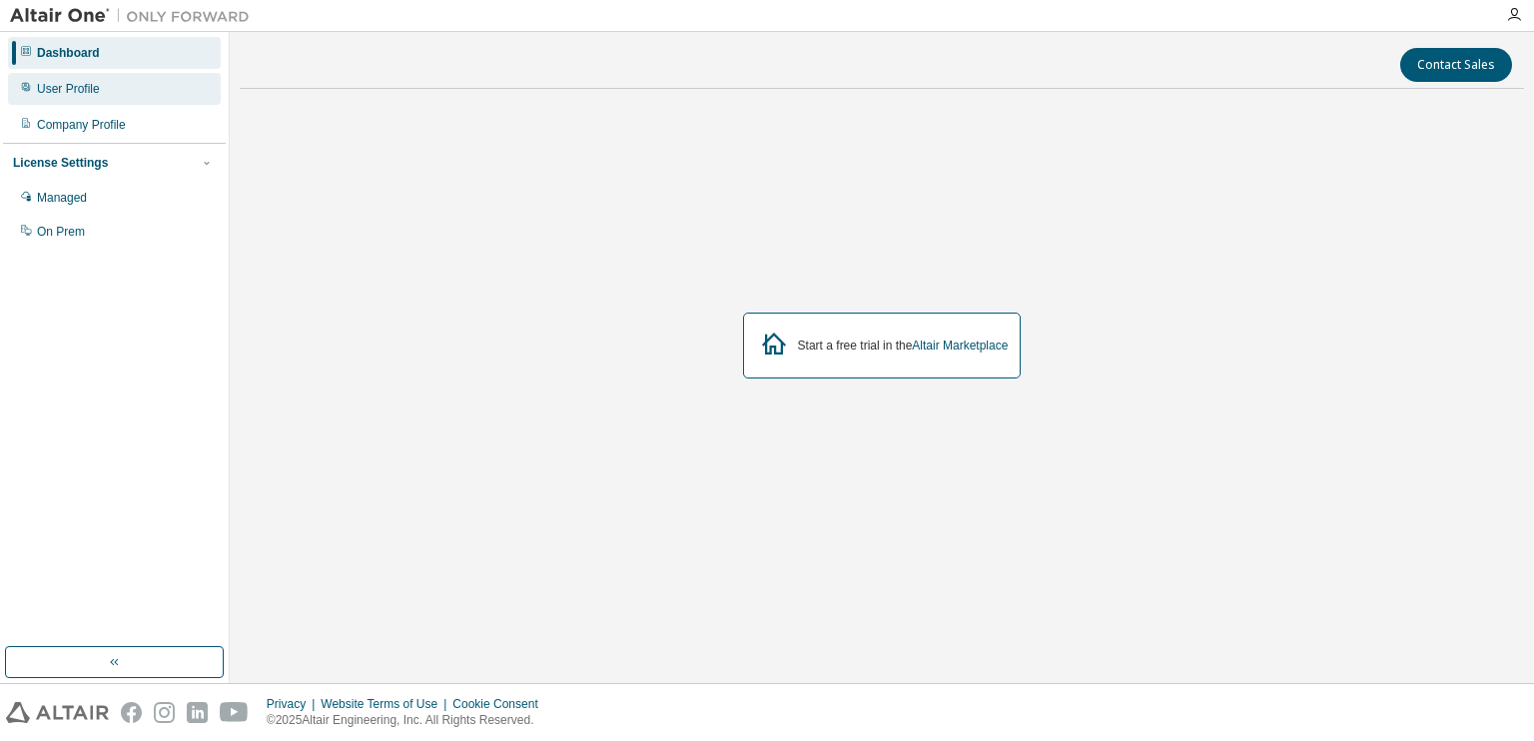
click at [109, 83] on div "User Profile" at bounding box center [114, 89] width 213 height 32
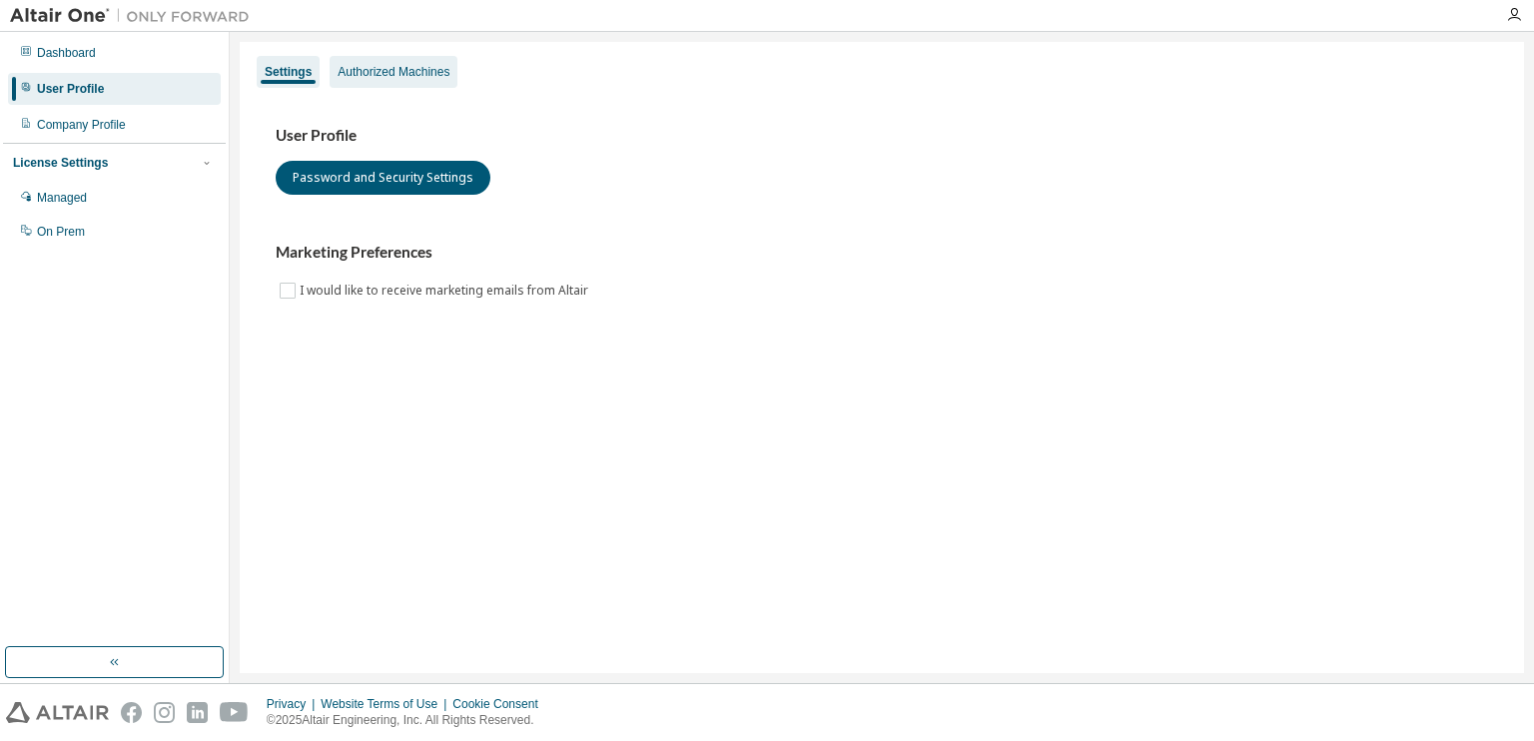
click at [382, 78] on div "Authorized Machines" at bounding box center [394, 72] width 112 height 16
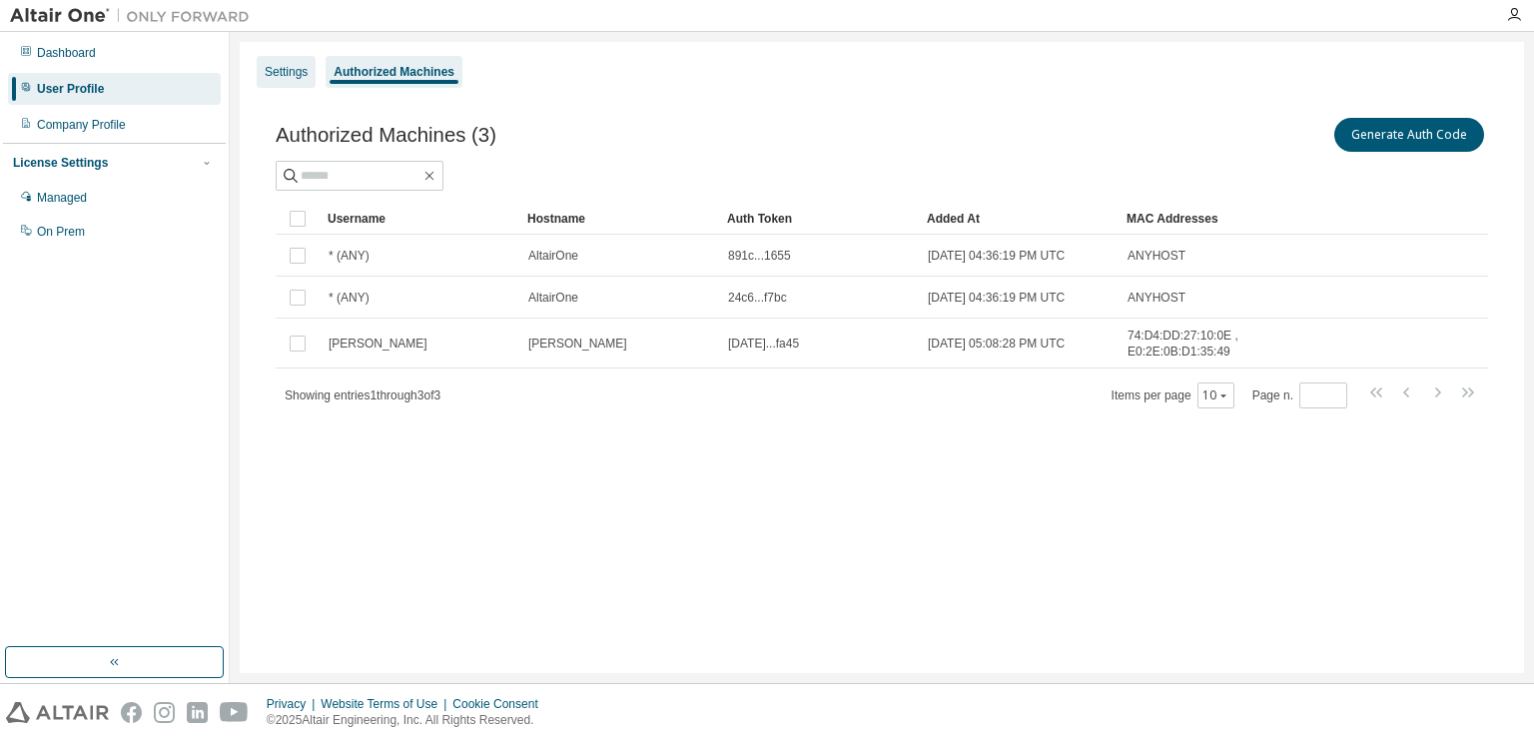
click at [284, 72] on div "Settings" at bounding box center [286, 72] width 43 height 16
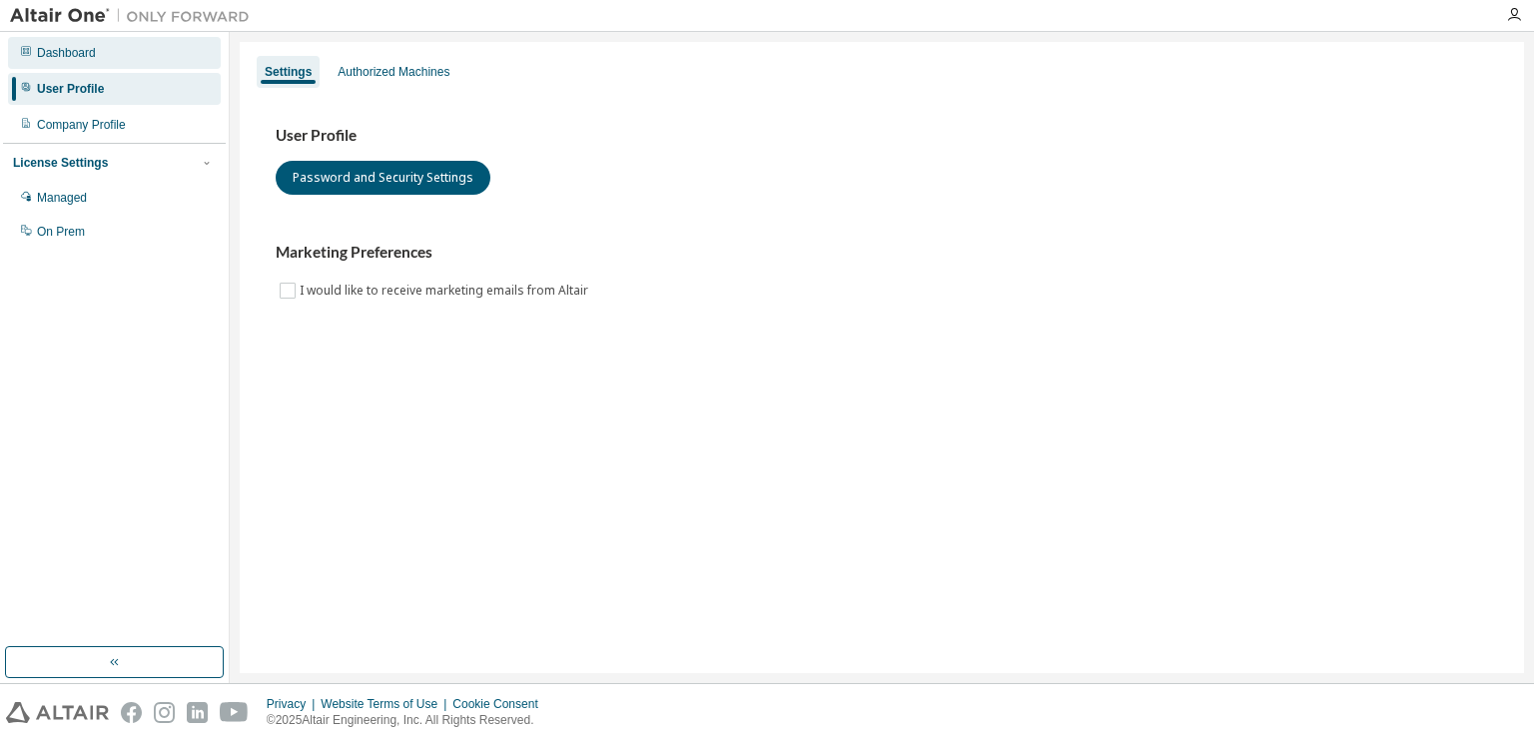
click at [121, 58] on div "Dashboard" at bounding box center [114, 53] width 213 height 32
